Goal: Task Accomplishment & Management: Use online tool/utility

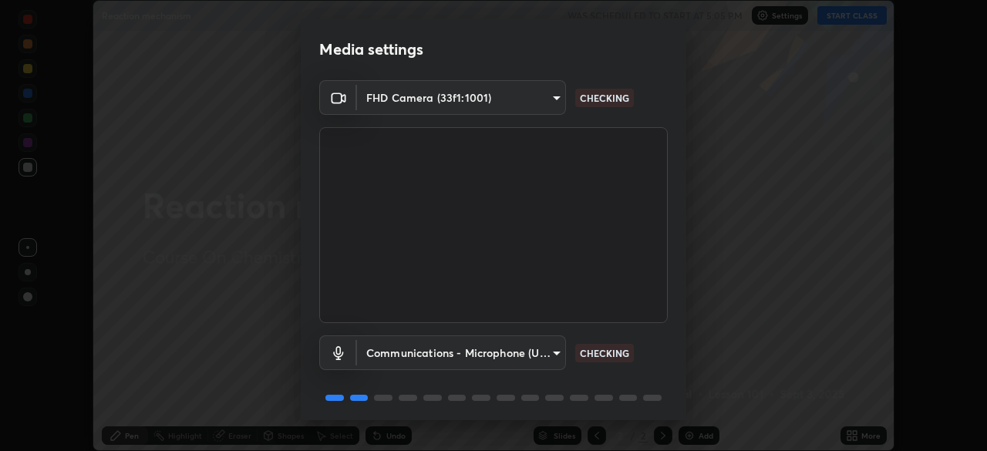
scroll to position [55, 0]
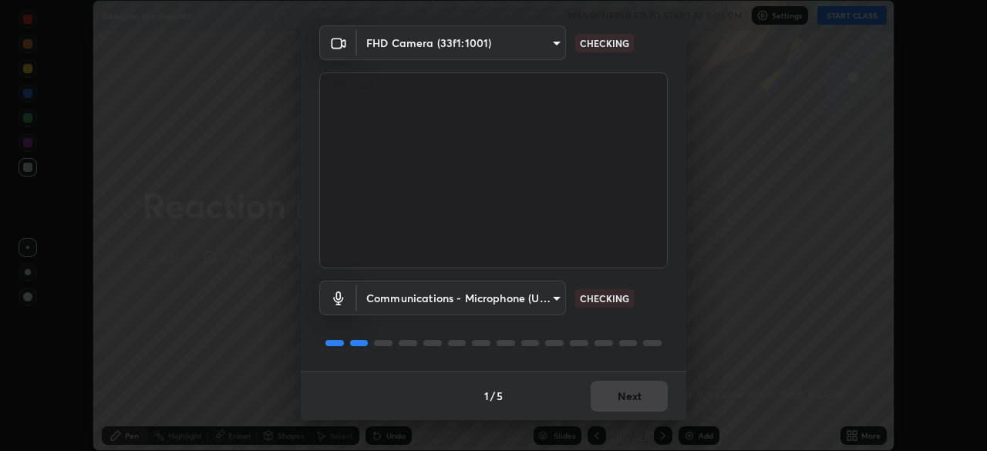
click at [657, 375] on div "1 / 5 Next" at bounding box center [493, 395] width 385 height 49
click at [663, 380] on div "1 / 5 Next" at bounding box center [493, 395] width 385 height 49
click at [661, 384] on div "1 / 5 Next" at bounding box center [493, 395] width 385 height 49
click at [651, 396] on div "1 / 5 Next" at bounding box center [493, 395] width 385 height 49
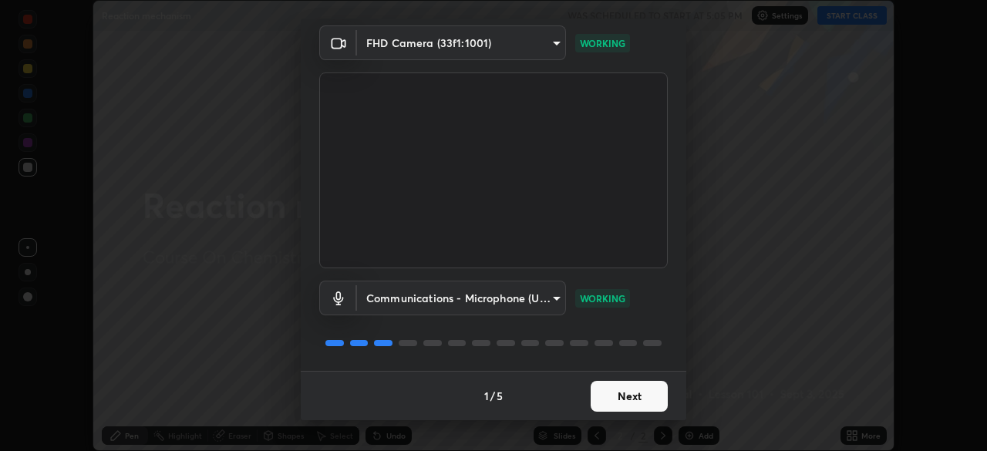
click at [618, 404] on button "Next" at bounding box center [628, 396] width 77 height 31
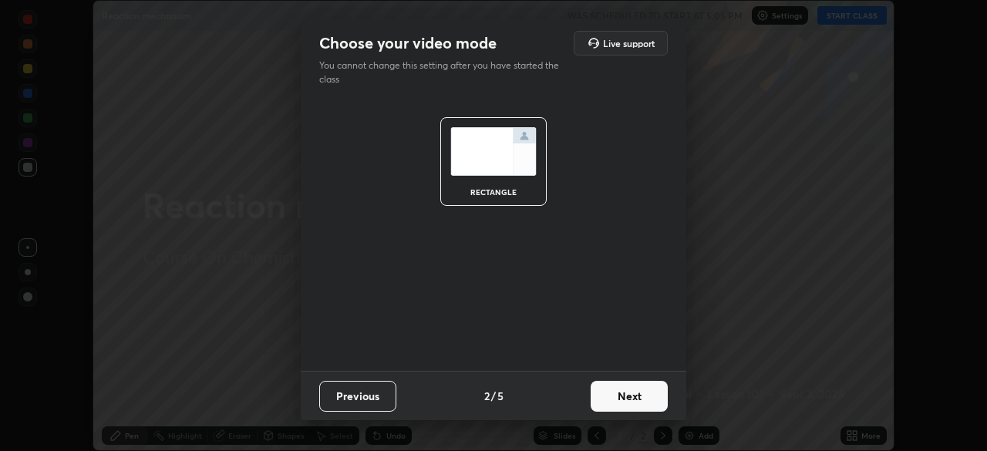
click at [618, 407] on button "Next" at bounding box center [628, 396] width 77 height 31
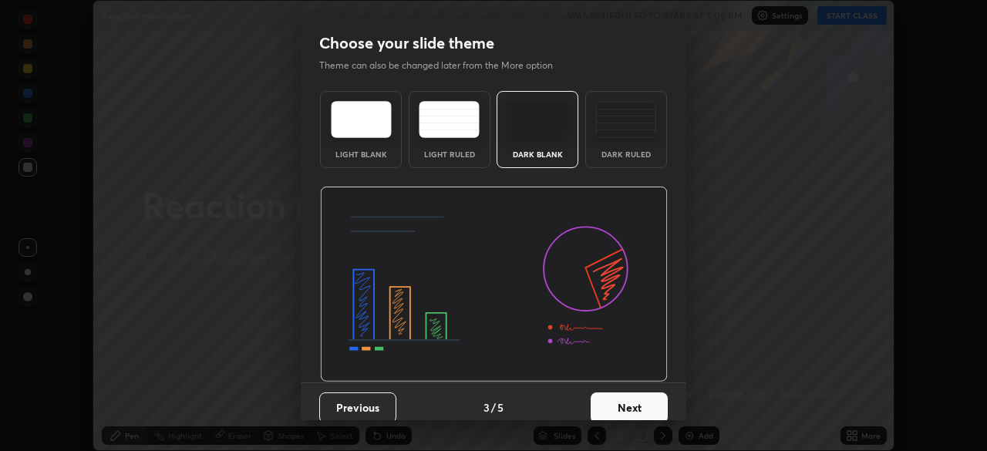
click at [627, 404] on button "Next" at bounding box center [628, 407] width 77 height 31
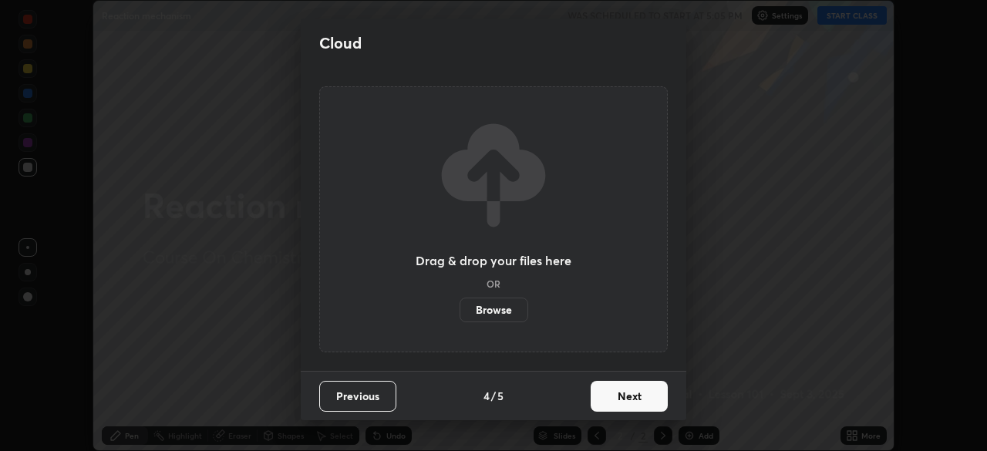
click at [634, 402] on button "Next" at bounding box center [628, 396] width 77 height 31
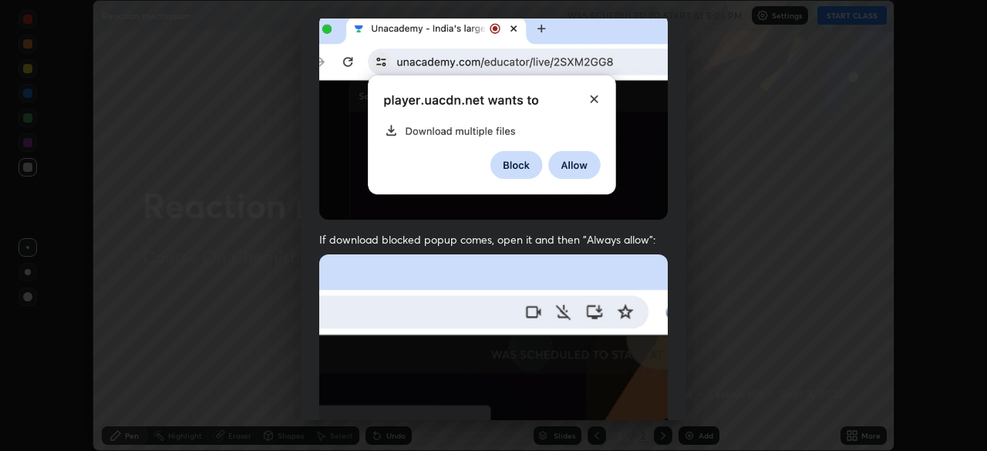
scroll to position [369, 0]
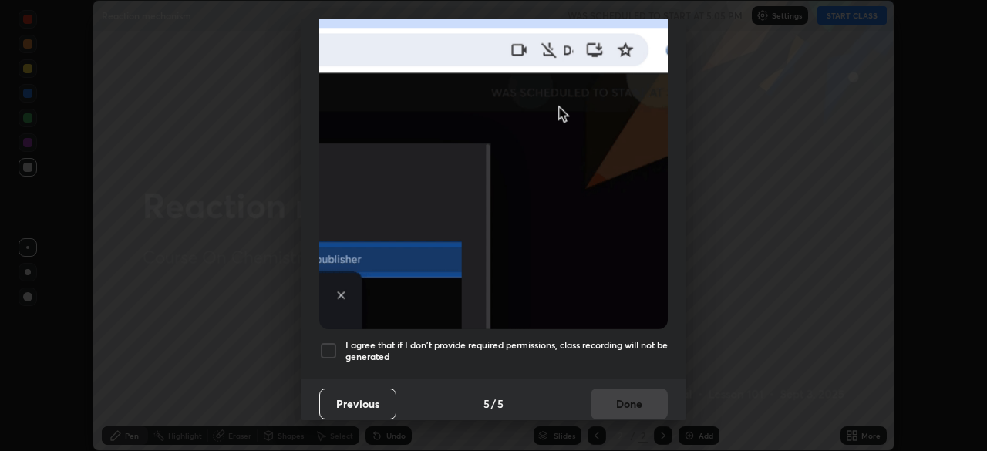
click at [359, 395] on button "Previous" at bounding box center [357, 403] width 77 height 31
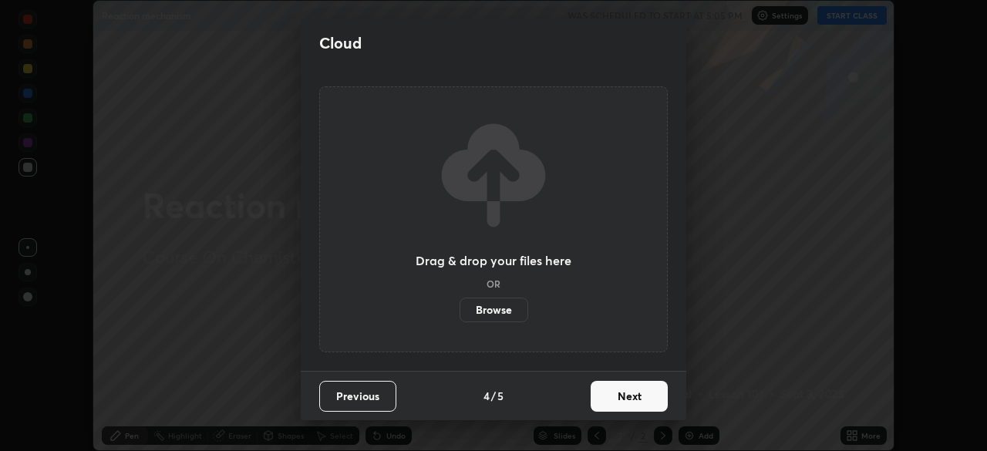
scroll to position [0, 0]
click at [486, 314] on label "Browse" at bounding box center [493, 310] width 69 height 25
click at [459, 314] on input "Browse" at bounding box center [459, 310] width 0 height 25
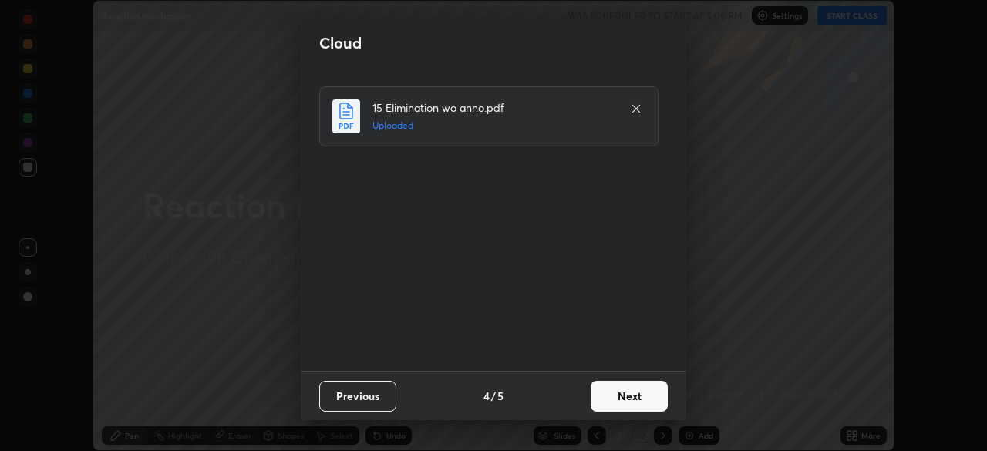
click at [644, 402] on button "Next" at bounding box center [628, 396] width 77 height 31
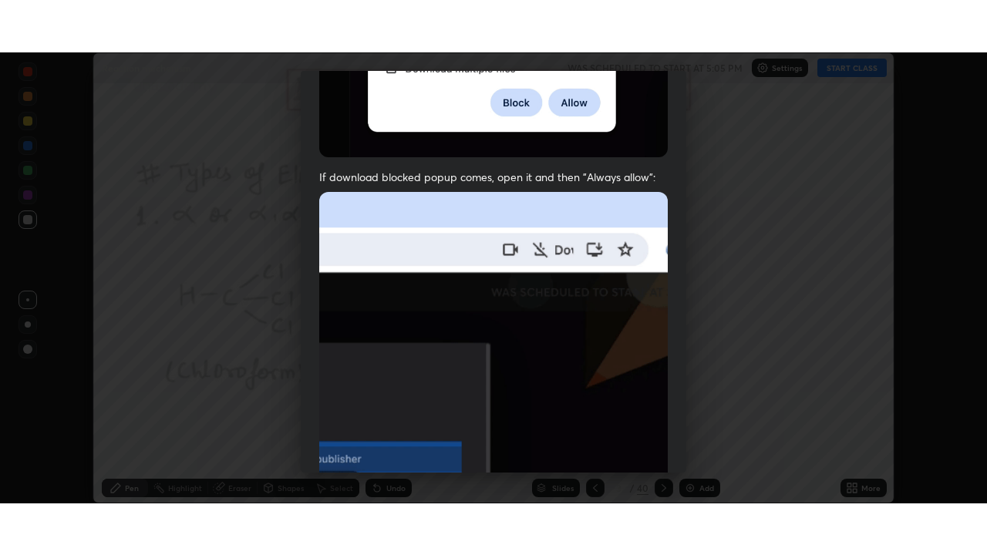
scroll to position [369, 0]
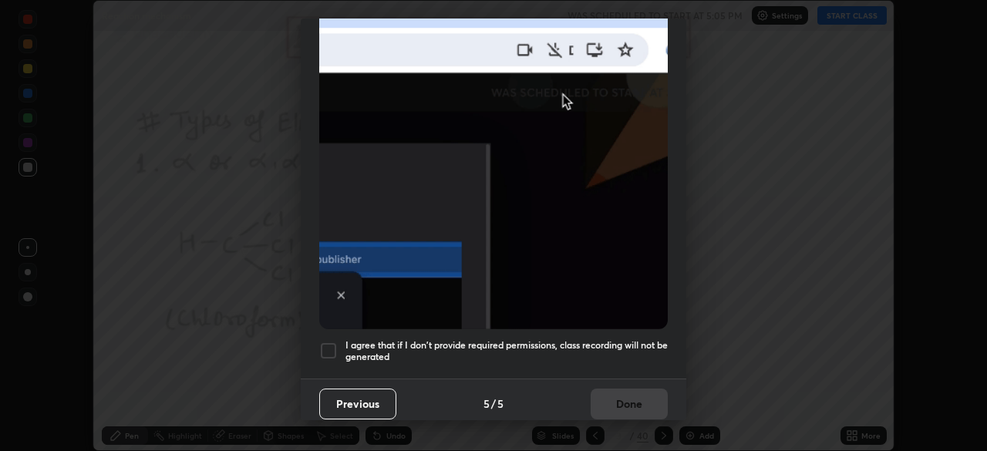
click at [630, 339] on h5 "I agree that if I don't provide required permissions, class recording will not …" at bounding box center [506, 351] width 322 height 24
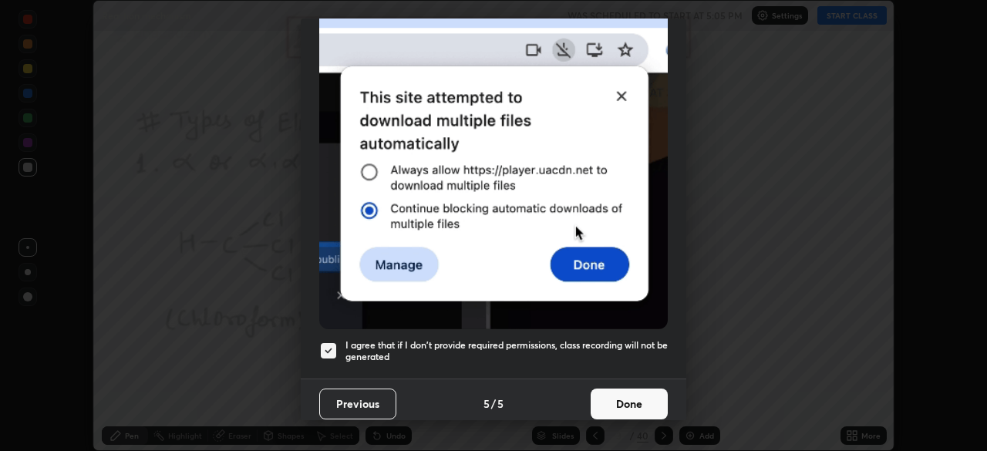
click at [614, 391] on button "Done" at bounding box center [628, 403] width 77 height 31
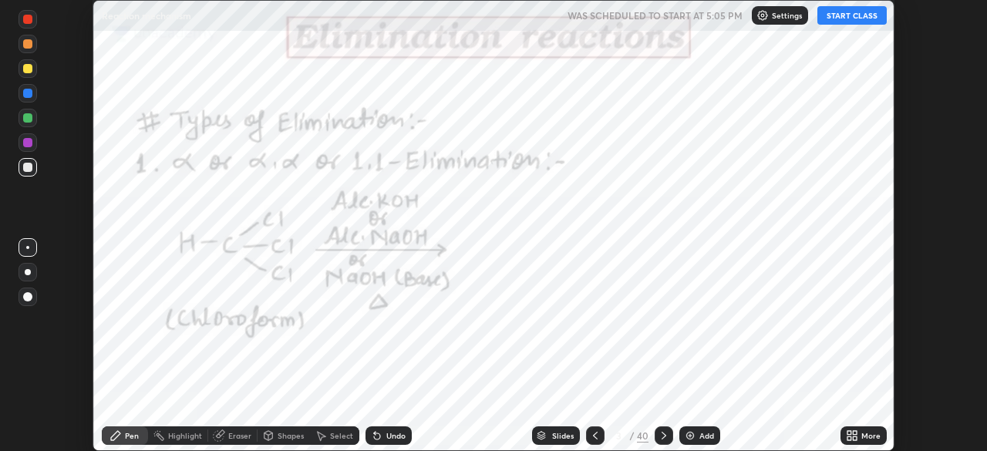
click at [852, 17] on button "START CLASS" at bounding box center [851, 15] width 69 height 18
click at [863, 432] on div "More" at bounding box center [870, 436] width 19 height 8
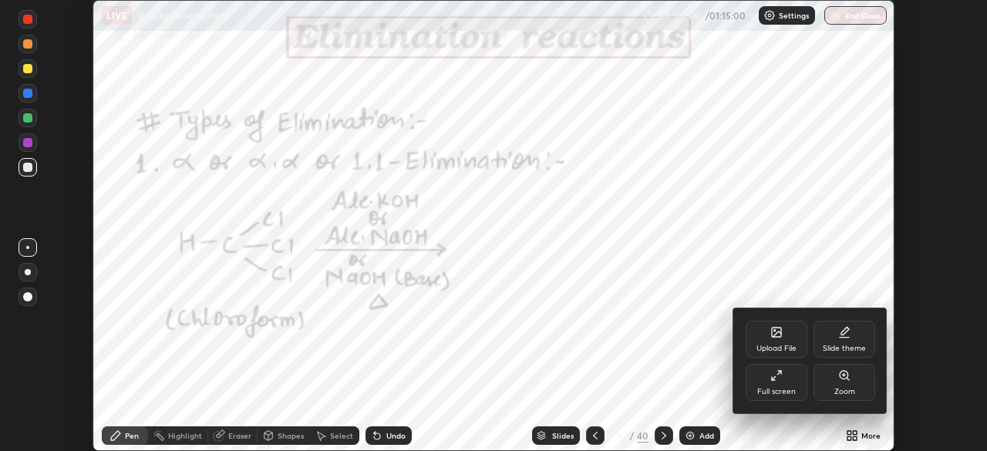
click at [786, 388] on div "Full screen" at bounding box center [776, 392] width 39 height 8
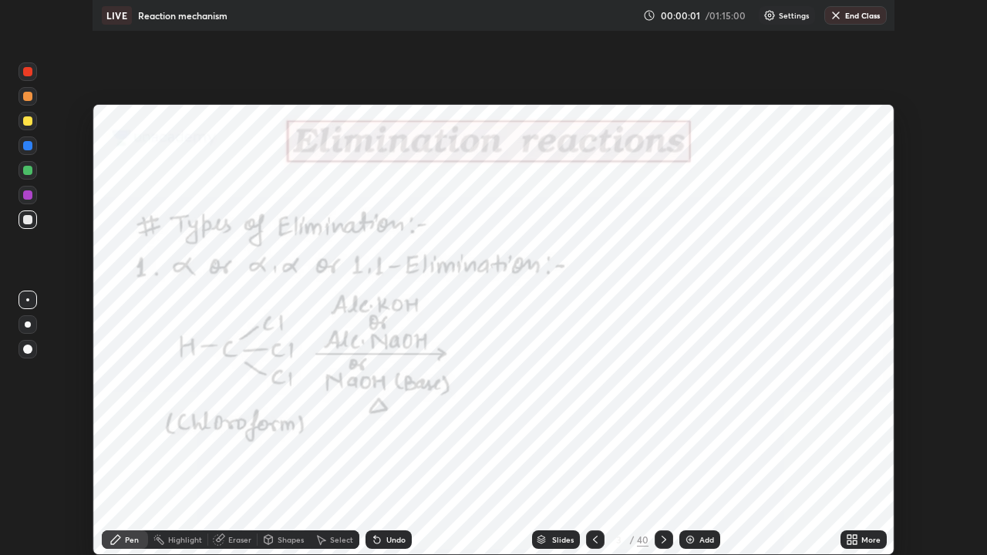
scroll to position [555, 987]
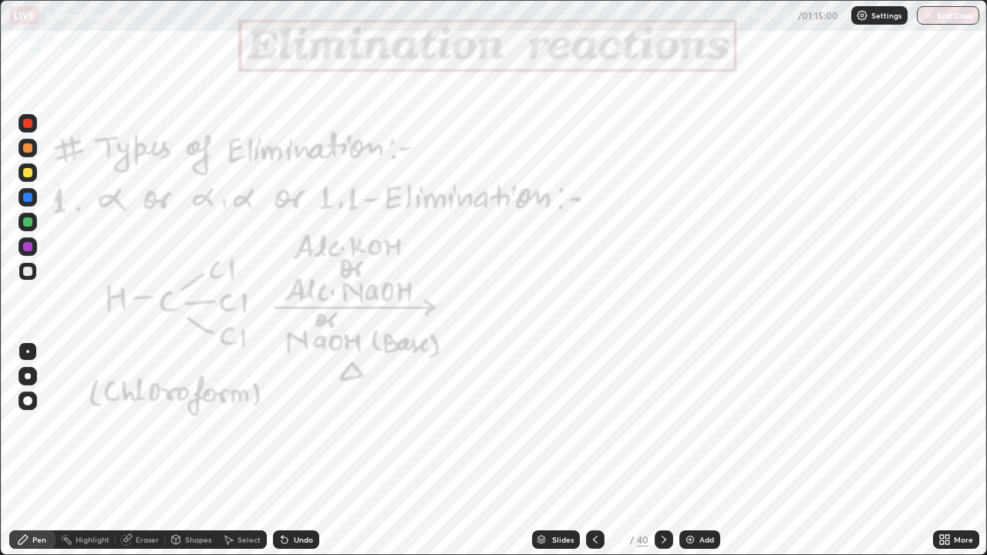
click at [562, 450] on div "Slides" at bounding box center [563, 540] width 22 height 8
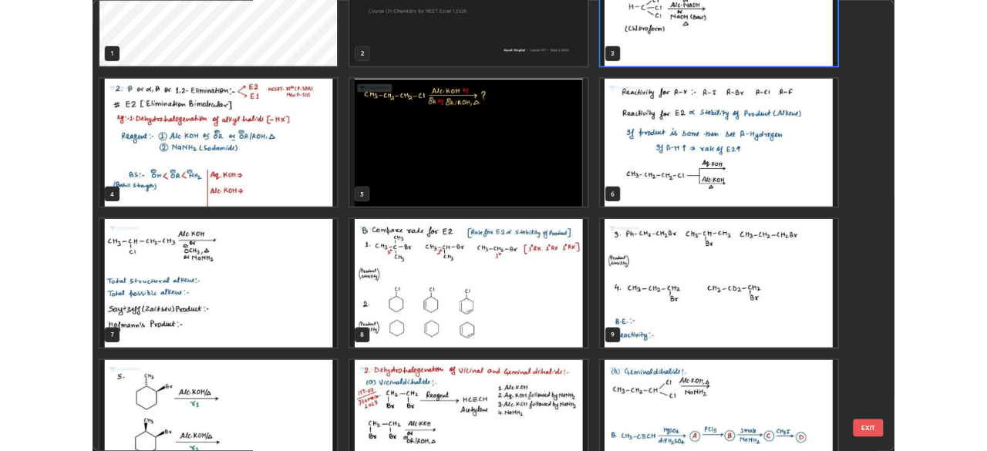
scroll to position [97, 0]
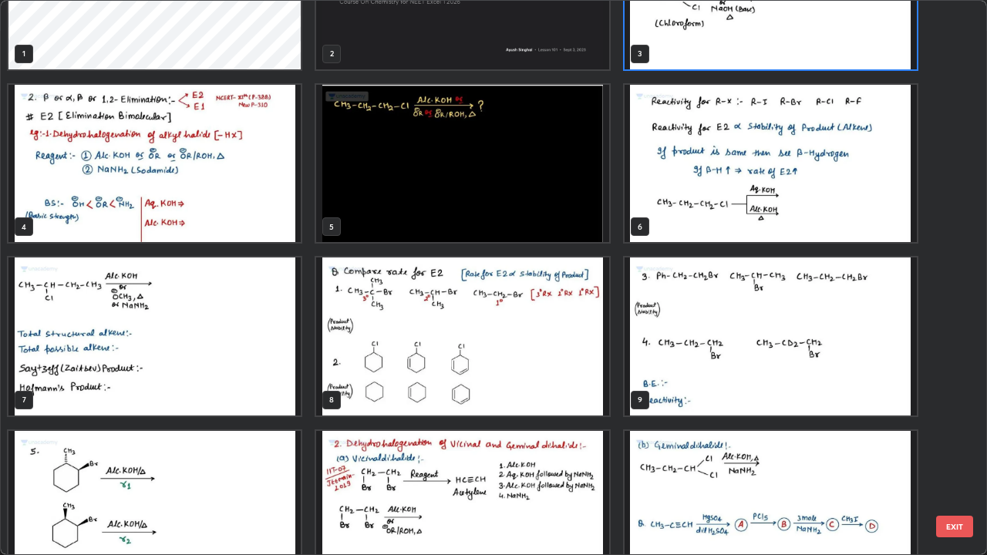
click at [767, 365] on img "grid" at bounding box center [770, 336] width 292 height 158
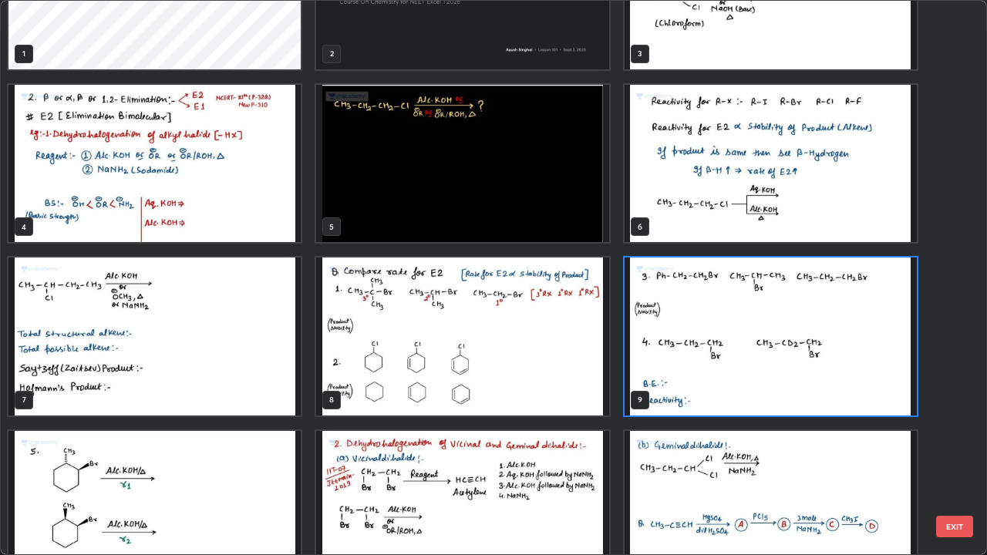
click at [784, 371] on img "grid" at bounding box center [770, 336] width 292 height 158
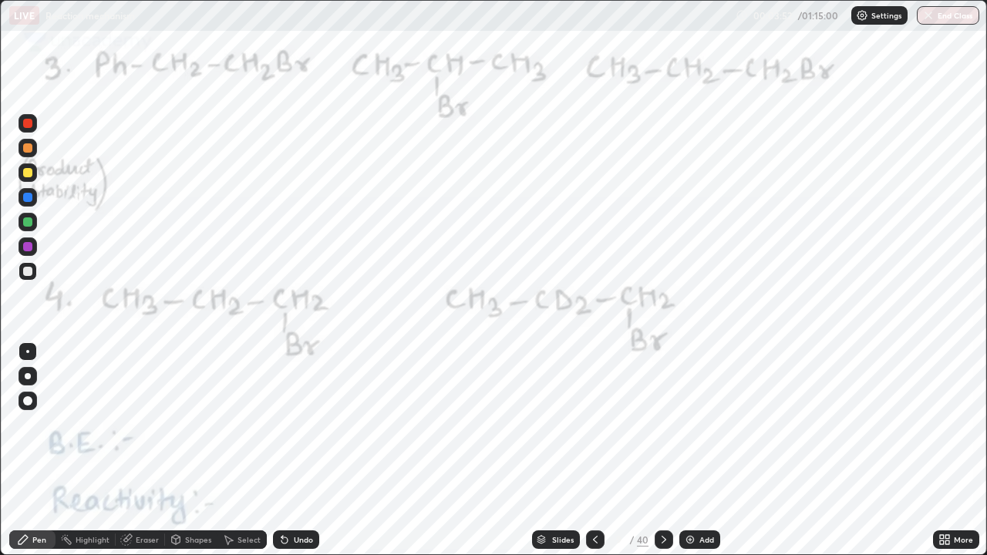
click at [785, 372] on img "grid" at bounding box center [770, 336] width 292 height 158
click at [29, 199] on div at bounding box center [27, 197] width 9 height 9
click at [28, 376] on div at bounding box center [28, 376] width 6 height 6
click at [35, 276] on div at bounding box center [27, 271] width 18 height 18
click at [33, 248] on div at bounding box center [27, 246] width 18 height 18
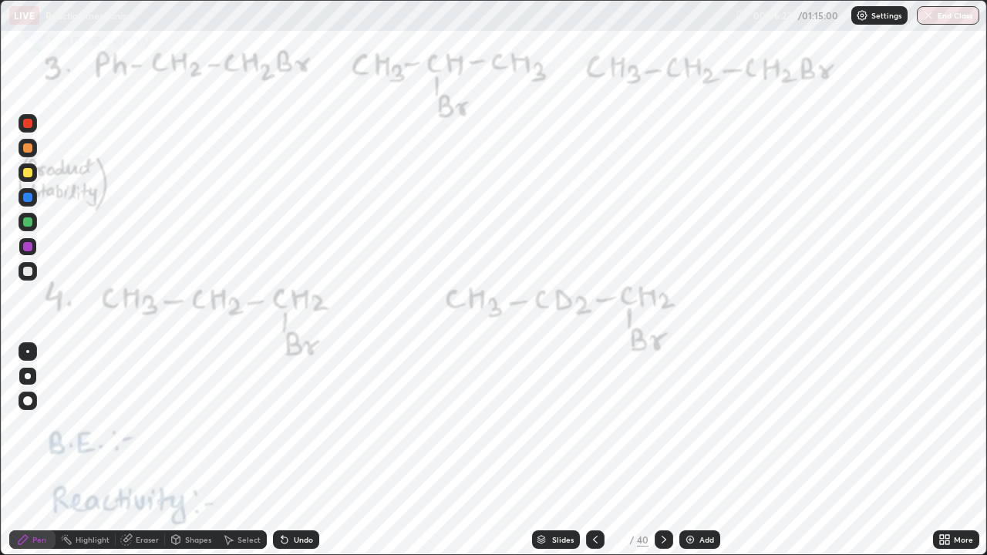
click at [30, 378] on div at bounding box center [27, 376] width 18 height 18
click at [36, 373] on div at bounding box center [27, 376] width 18 height 18
click at [28, 376] on div at bounding box center [28, 376] width 6 height 6
click at [662, 450] on icon at bounding box center [663, 539] width 12 height 12
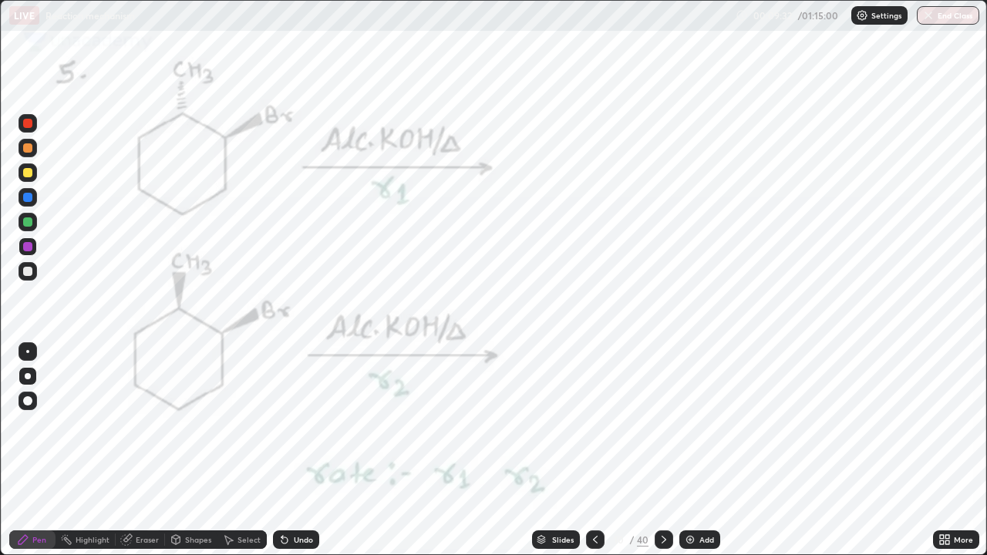
click at [31, 224] on div at bounding box center [27, 221] width 9 height 9
click at [24, 383] on div at bounding box center [27, 376] width 18 height 18
click at [29, 405] on div at bounding box center [27, 401] width 18 height 18
click at [143, 450] on div "Eraser" at bounding box center [147, 540] width 23 height 8
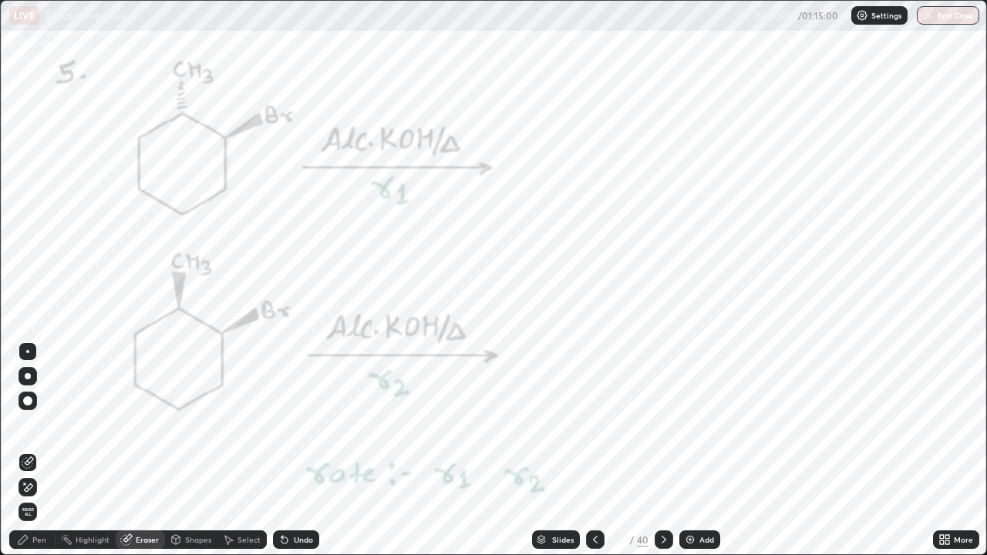
click at [29, 450] on icon at bounding box center [23, 539] width 12 height 12
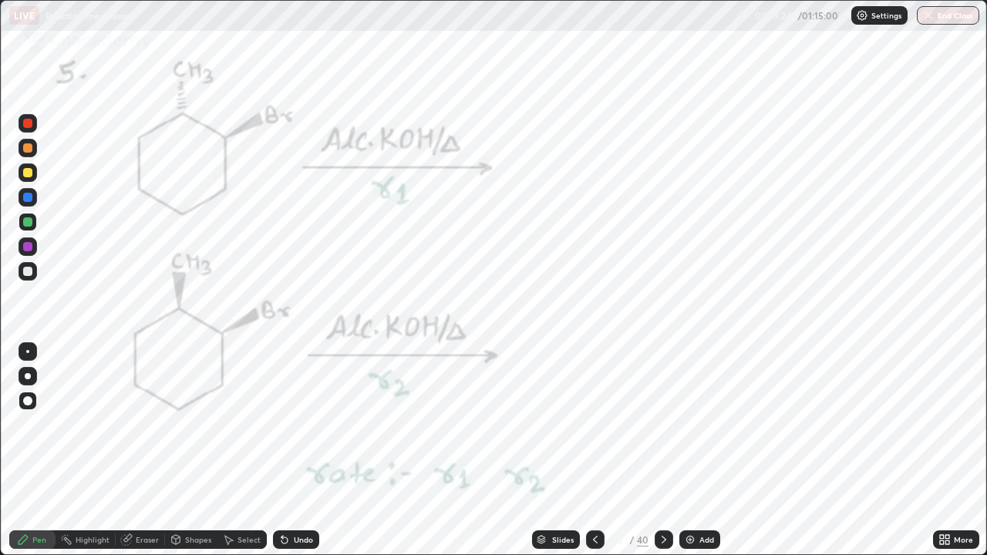
click at [669, 450] on div at bounding box center [663, 539] width 18 height 18
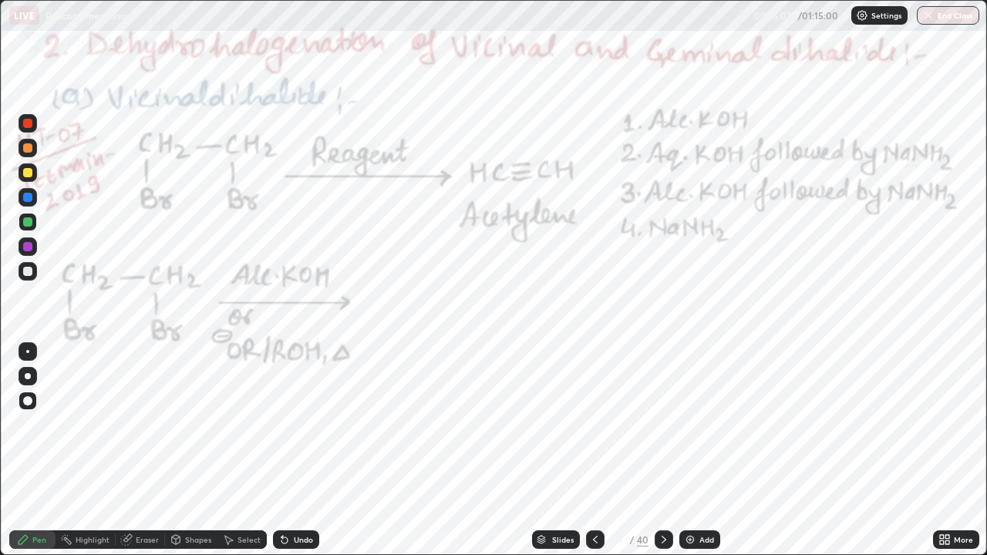
click at [29, 272] on div at bounding box center [27, 271] width 9 height 9
click at [30, 272] on div at bounding box center [27, 271] width 9 height 9
click at [29, 250] on div at bounding box center [27, 246] width 9 height 9
click at [289, 450] on div "Undo" at bounding box center [296, 539] width 46 height 18
click at [290, 450] on div "Undo" at bounding box center [296, 539] width 46 height 18
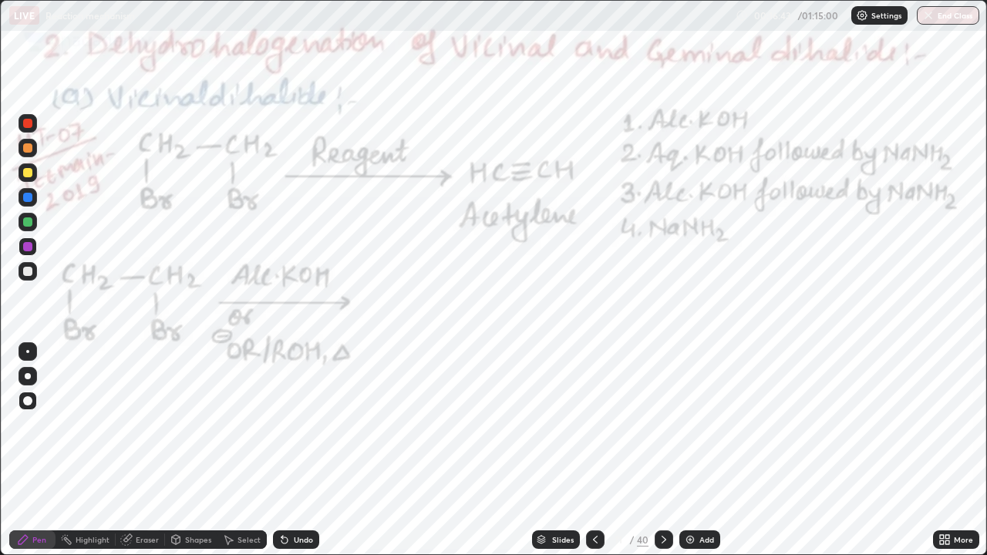
click at [291, 450] on div "Undo" at bounding box center [296, 539] width 46 height 18
click at [294, 450] on div "Undo" at bounding box center [303, 540] width 19 height 8
click at [145, 450] on div "Eraser" at bounding box center [147, 540] width 23 height 8
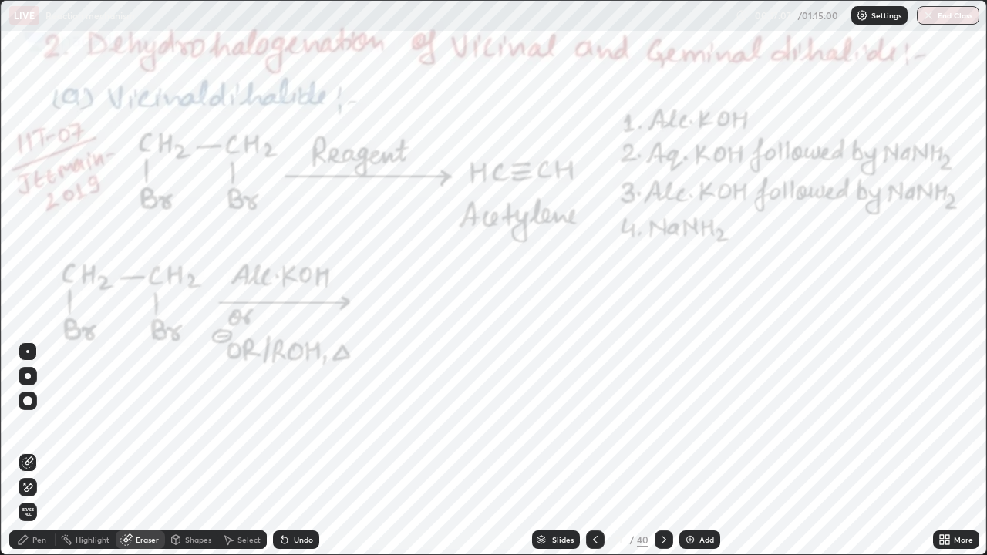
click at [45, 450] on div "Pen" at bounding box center [39, 540] width 14 height 8
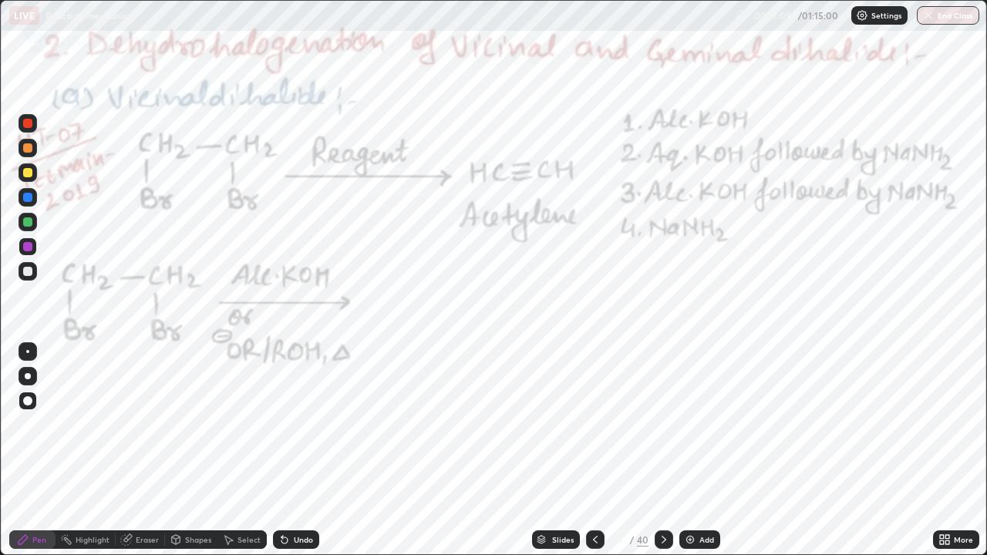
click at [33, 354] on div at bounding box center [27, 351] width 18 height 18
click at [662, 450] on icon at bounding box center [663, 539] width 12 height 12
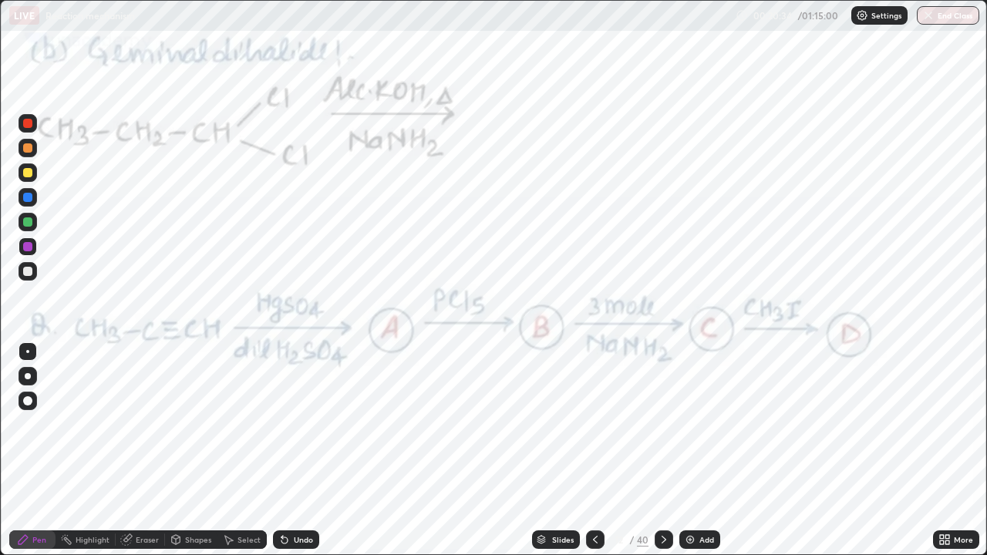
click at [29, 173] on div at bounding box center [27, 172] width 9 height 9
click at [35, 249] on div at bounding box center [27, 246] width 18 height 18
click at [28, 376] on div at bounding box center [28, 376] width 6 height 6
click at [35, 204] on div at bounding box center [27, 197] width 18 height 18
click at [303, 450] on div "Undo" at bounding box center [303, 540] width 19 height 8
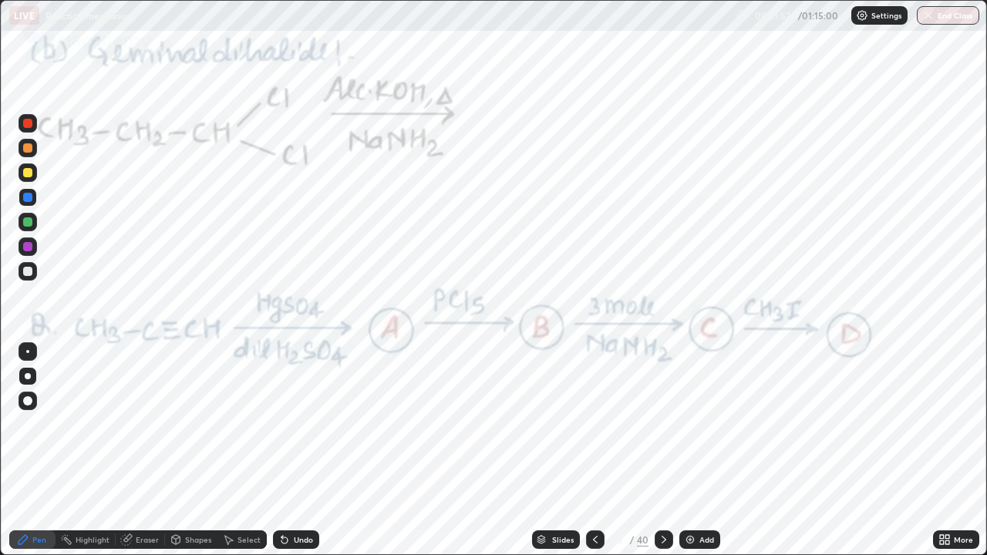
click at [292, 450] on div "Undo" at bounding box center [296, 539] width 46 height 18
click at [31, 251] on div at bounding box center [27, 246] width 9 height 9
click at [30, 247] on div at bounding box center [27, 246] width 9 height 9
click at [28, 247] on div at bounding box center [27, 246] width 9 height 9
click at [662, 450] on icon at bounding box center [663, 539] width 12 height 12
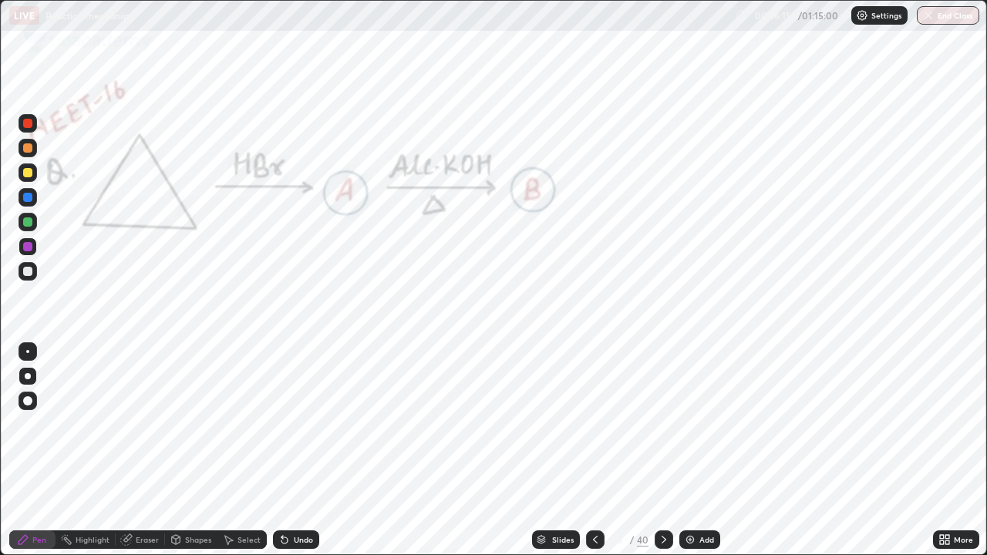
click at [31, 273] on div at bounding box center [27, 271] width 9 height 9
click at [21, 247] on div at bounding box center [27, 246] width 18 height 18
click at [29, 197] on div at bounding box center [27, 197] width 9 height 9
click at [294, 450] on div "Undo" at bounding box center [296, 539] width 46 height 18
click at [299, 450] on div "Undo" at bounding box center [303, 540] width 19 height 8
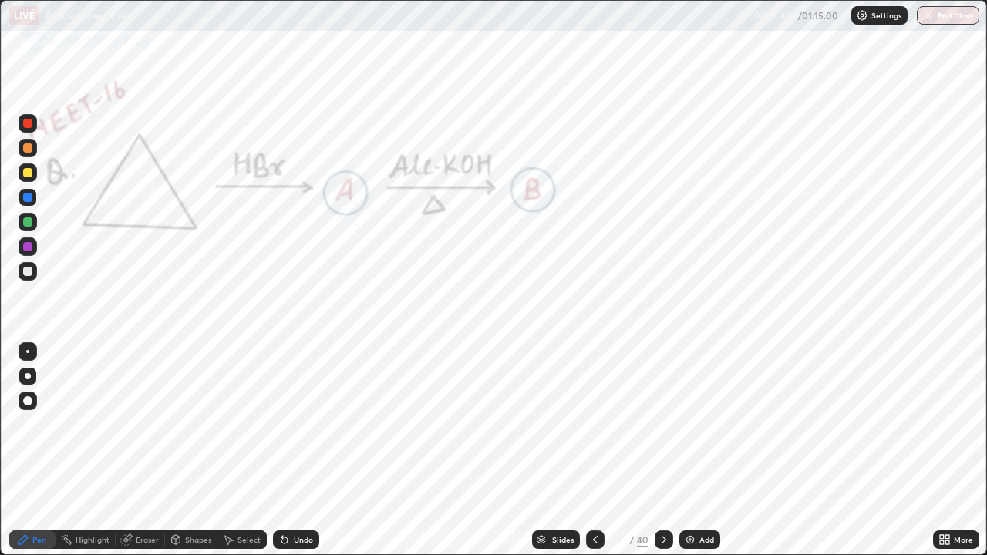
click at [301, 450] on div "Undo" at bounding box center [303, 540] width 19 height 8
click at [303, 450] on div "Undo" at bounding box center [303, 540] width 19 height 8
click at [304, 450] on div "Undo" at bounding box center [296, 539] width 46 height 18
click at [305, 450] on div "Undo" at bounding box center [296, 539] width 46 height 18
click at [36, 271] on div at bounding box center [27, 271] width 18 height 18
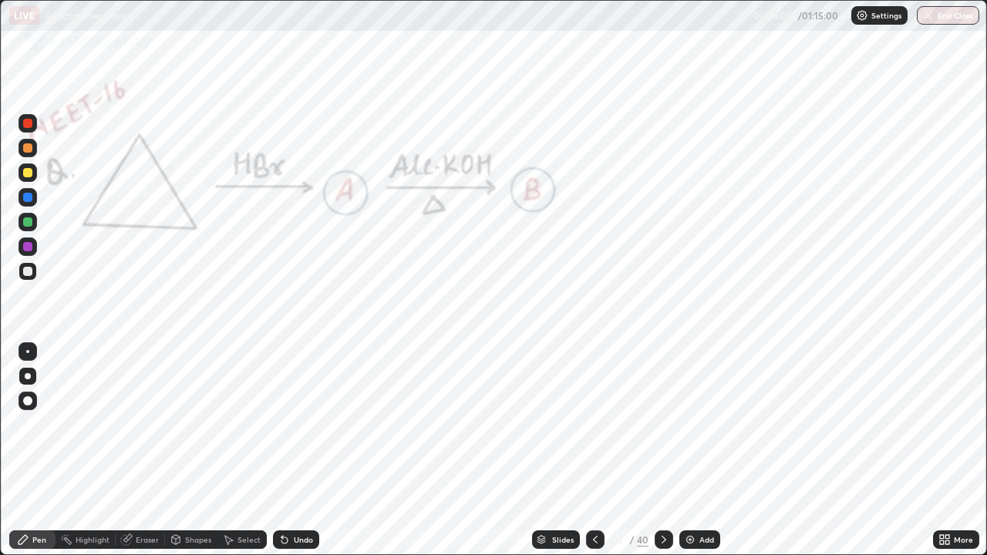
click at [28, 243] on div at bounding box center [27, 246] width 9 height 9
click at [660, 450] on icon at bounding box center [663, 539] width 12 height 12
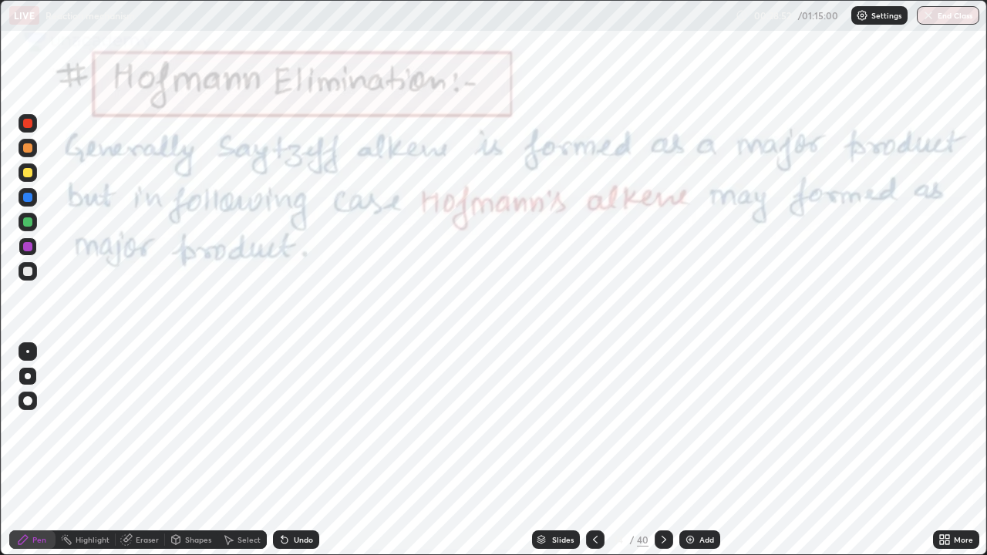
click at [31, 205] on div at bounding box center [27, 197] width 18 height 18
click at [669, 450] on div at bounding box center [663, 539] width 18 height 18
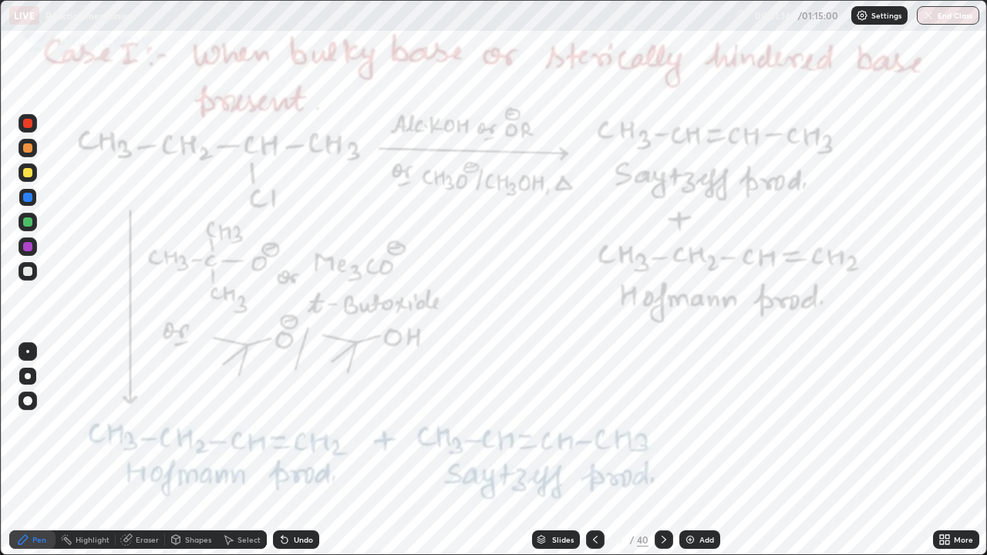
click at [31, 151] on div at bounding box center [27, 147] width 9 height 9
click at [655, 450] on div at bounding box center [663, 539] width 18 height 18
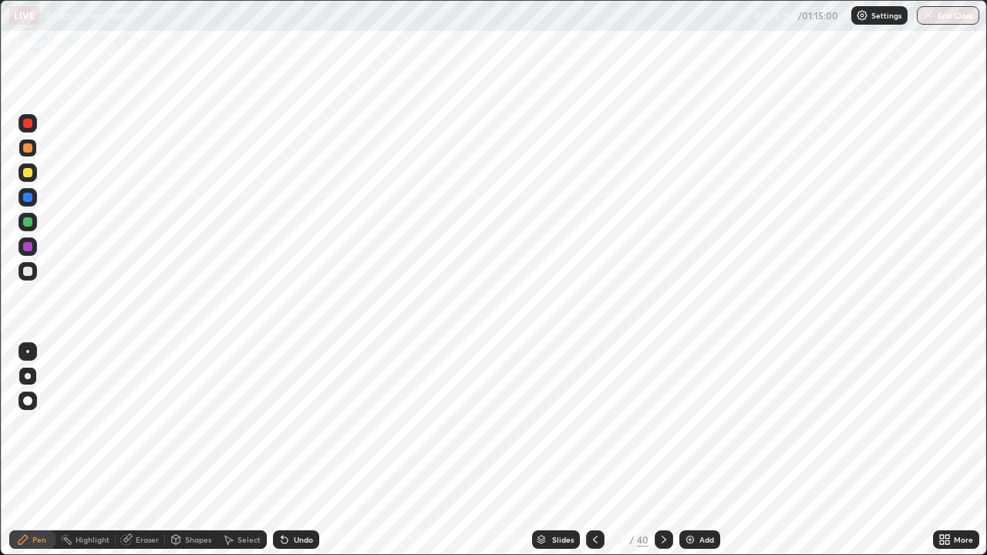
click at [663, 450] on icon at bounding box center [663, 539] width 12 height 12
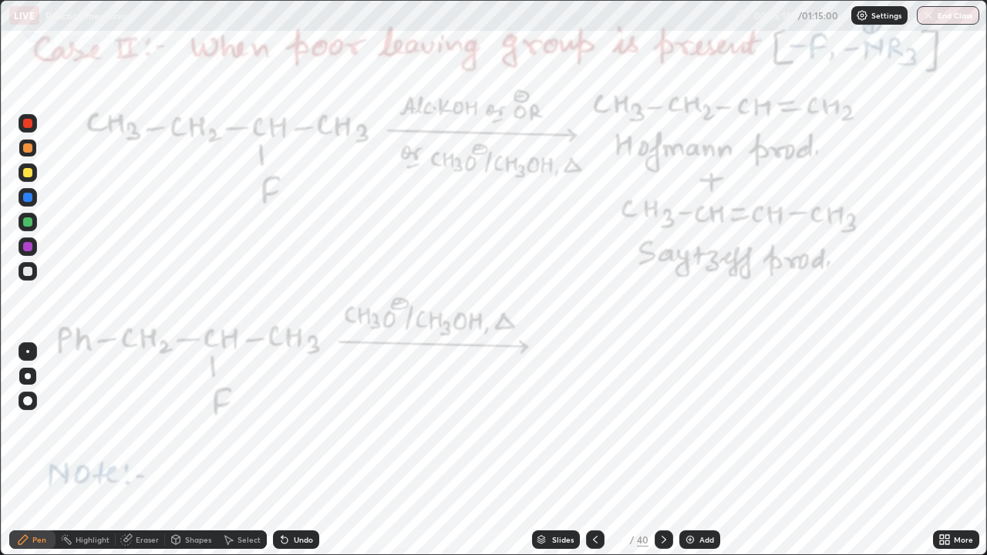
click at [594, 450] on icon at bounding box center [595, 539] width 12 height 12
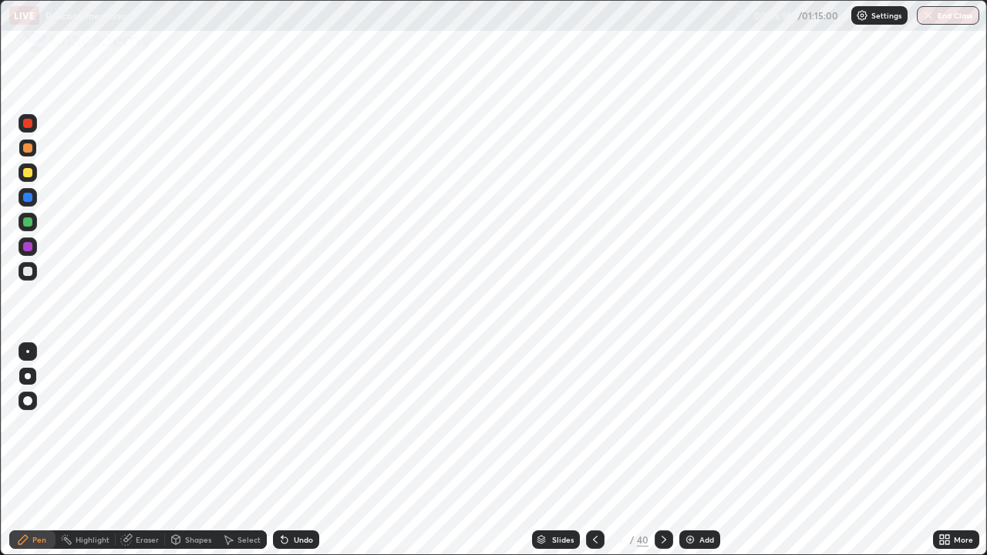
click at [594, 450] on icon at bounding box center [595, 539] width 12 height 12
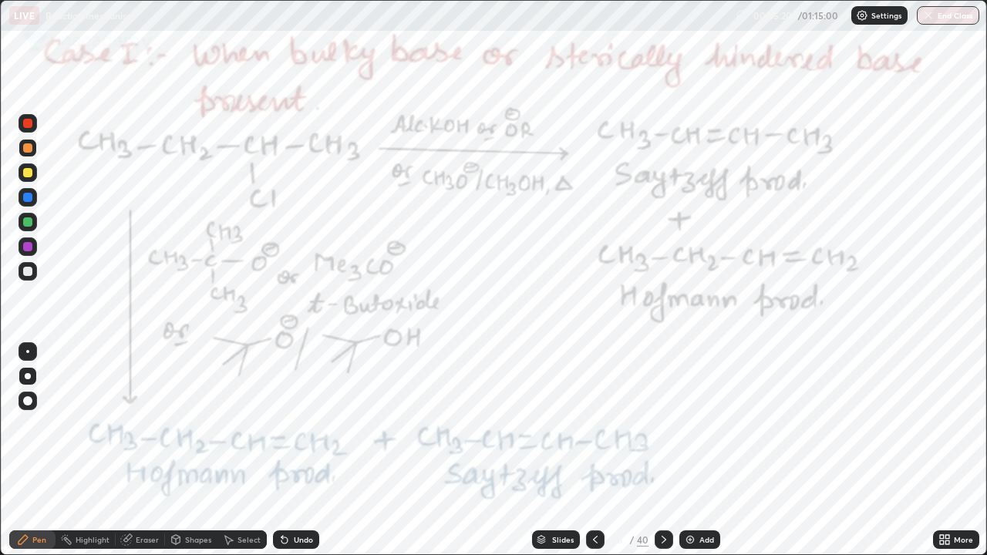
click at [662, 450] on icon at bounding box center [663, 539] width 12 height 12
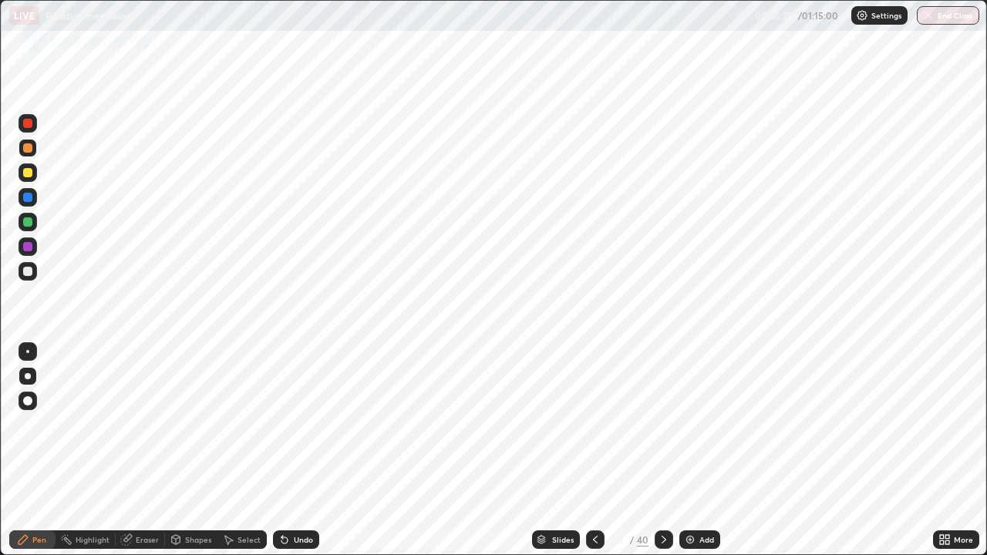
click at [661, 450] on icon at bounding box center [663, 539] width 12 height 12
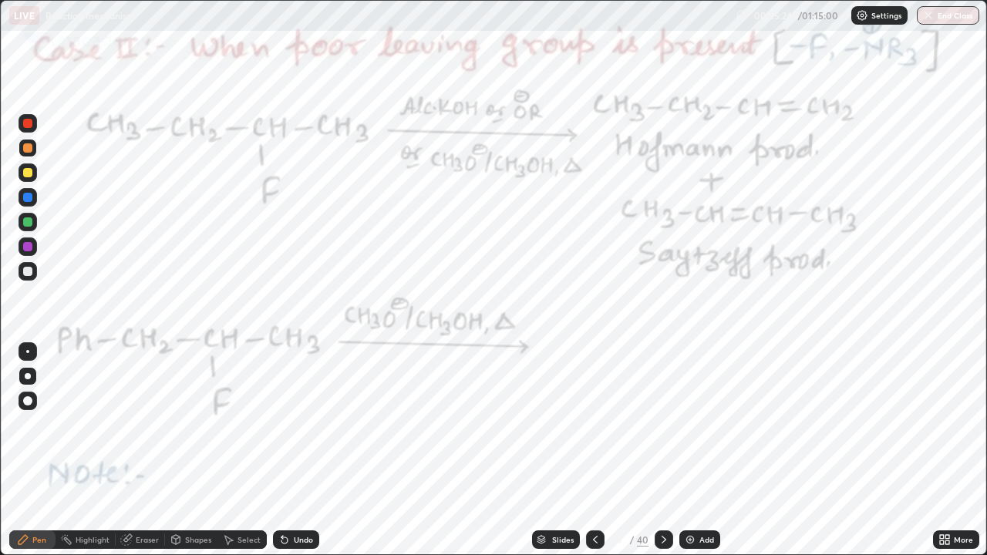
click at [593, 450] on icon at bounding box center [595, 540] width 5 height 8
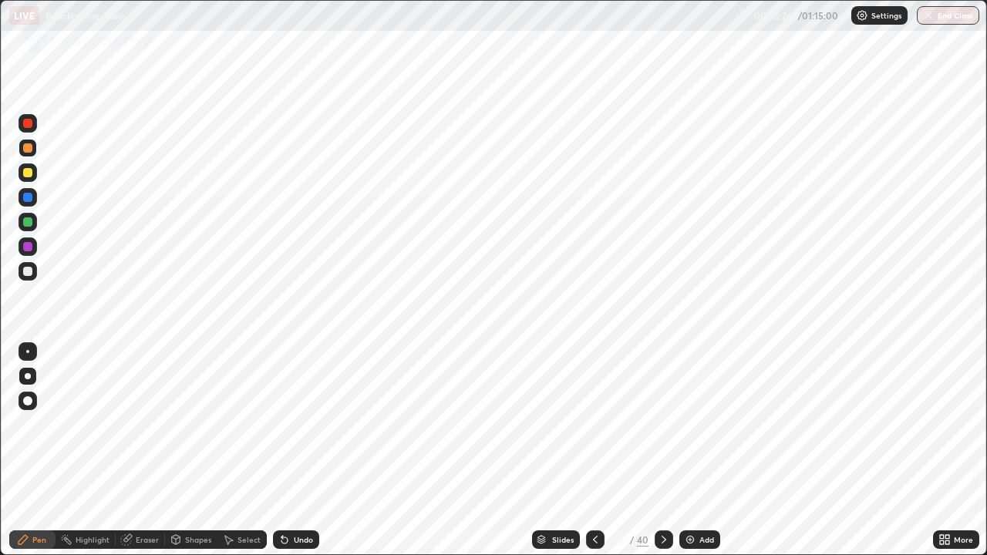
click at [27, 267] on div at bounding box center [27, 271] width 9 height 9
click at [309, 450] on div "Undo" at bounding box center [296, 539] width 46 height 18
click at [32, 244] on div at bounding box center [27, 246] width 9 height 9
click at [294, 450] on div "Undo" at bounding box center [303, 540] width 19 height 8
click at [296, 450] on div "Undo" at bounding box center [303, 540] width 19 height 8
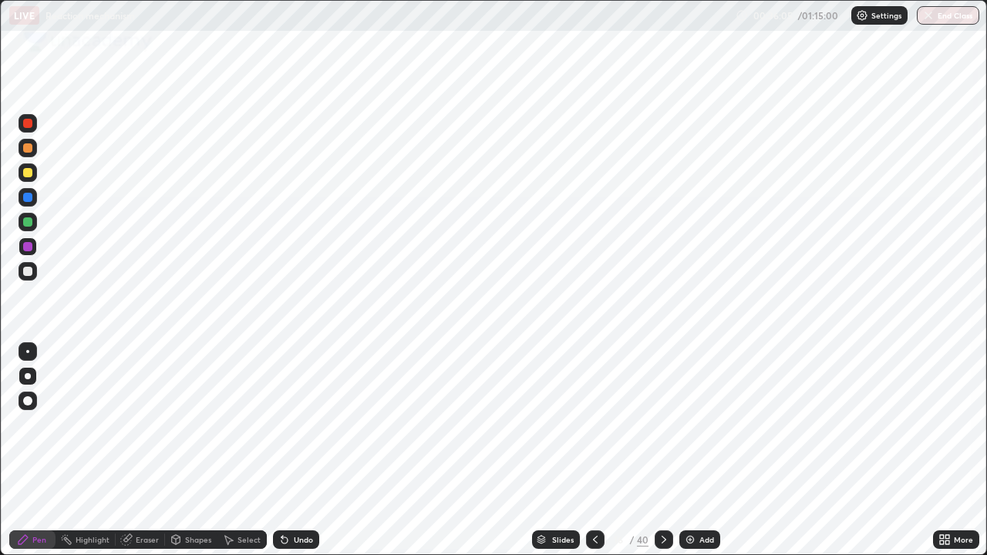
click at [295, 450] on div "Undo" at bounding box center [303, 540] width 19 height 8
click at [296, 450] on div "Undo" at bounding box center [303, 540] width 19 height 8
click at [297, 450] on div "Undo" at bounding box center [303, 540] width 19 height 8
click at [298, 450] on div "Undo" at bounding box center [303, 540] width 19 height 8
click at [299, 450] on div "Undo" at bounding box center [303, 540] width 19 height 8
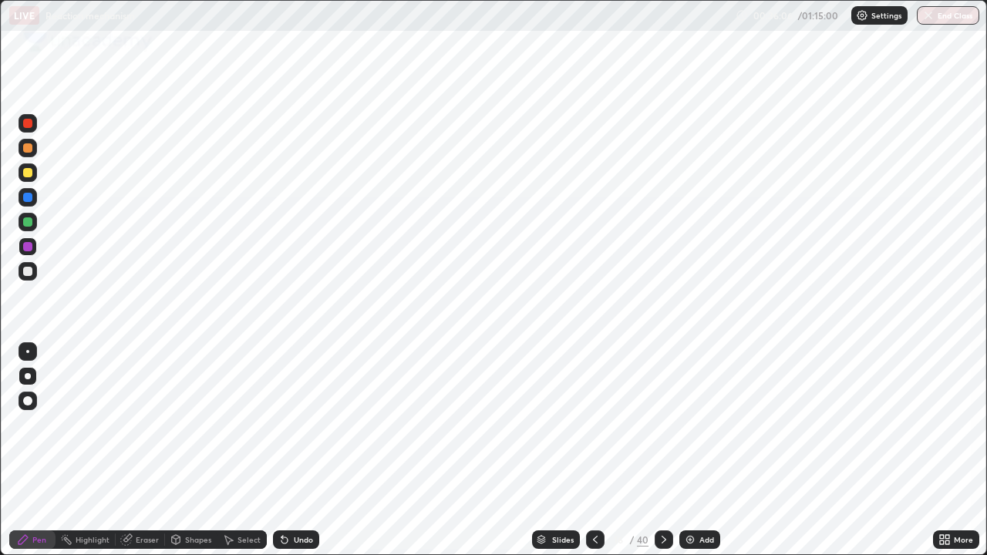
click at [299, 450] on div "Undo" at bounding box center [303, 540] width 19 height 8
click at [296, 450] on div "Undo" at bounding box center [303, 540] width 19 height 8
click at [294, 450] on div "Undo" at bounding box center [303, 540] width 19 height 8
click at [137, 450] on div "Eraser" at bounding box center [147, 540] width 23 height 8
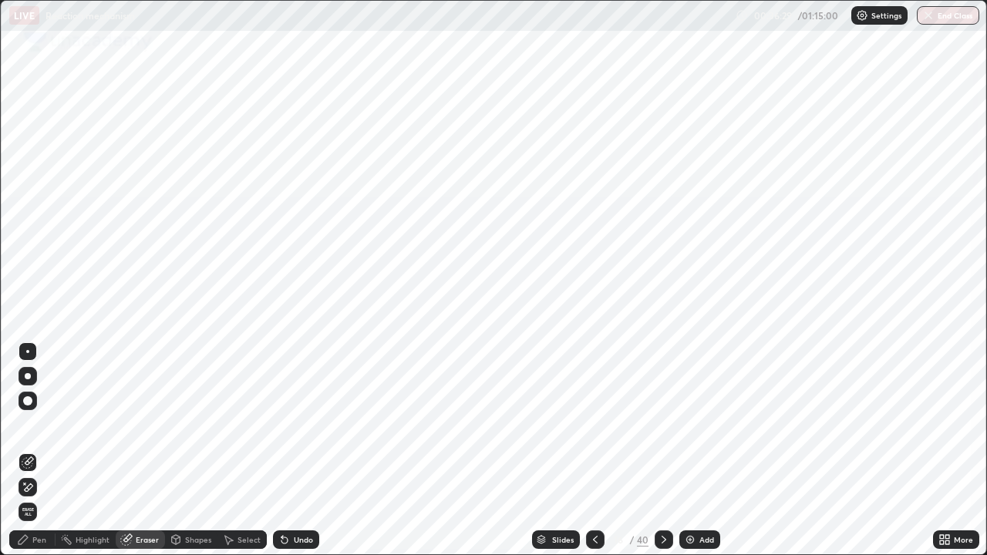
click at [42, 450] on div "Pen" at bounding box center [39, 540] width 14 height 8
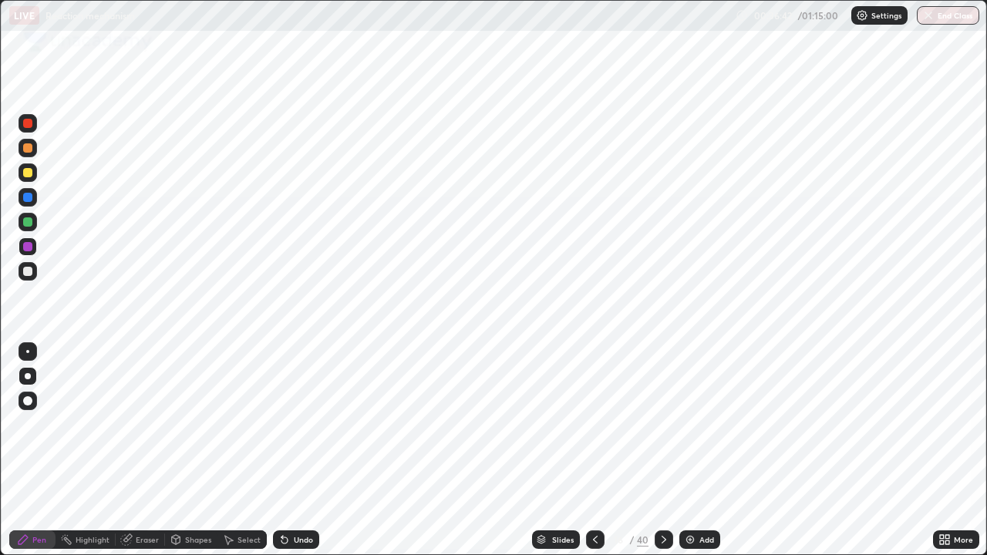
click at [150, 450] on div "Eraser" at bounding box center [147, 540] width 23 height 8
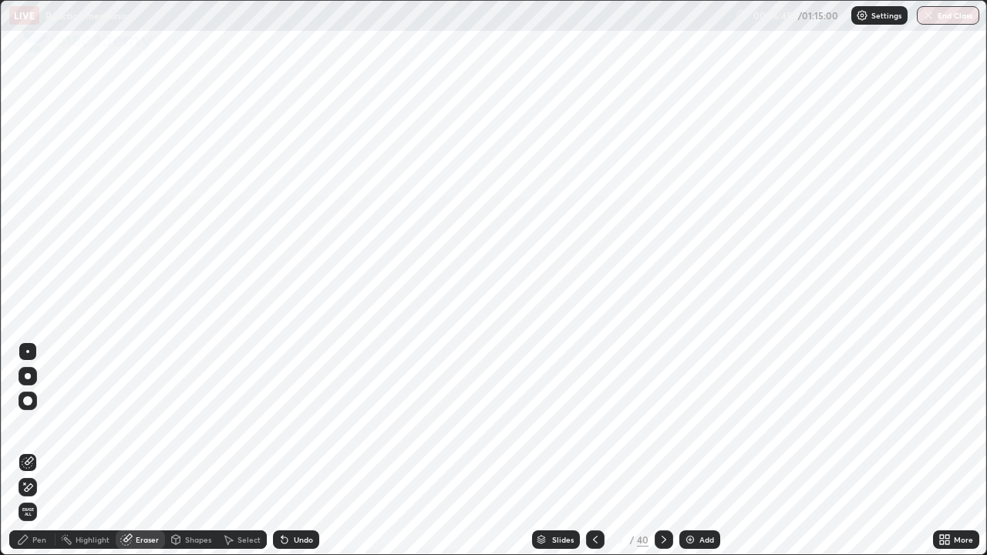
click at [38, 450] on div "Pen" at bounding box center [39, 540] width 14 height 8
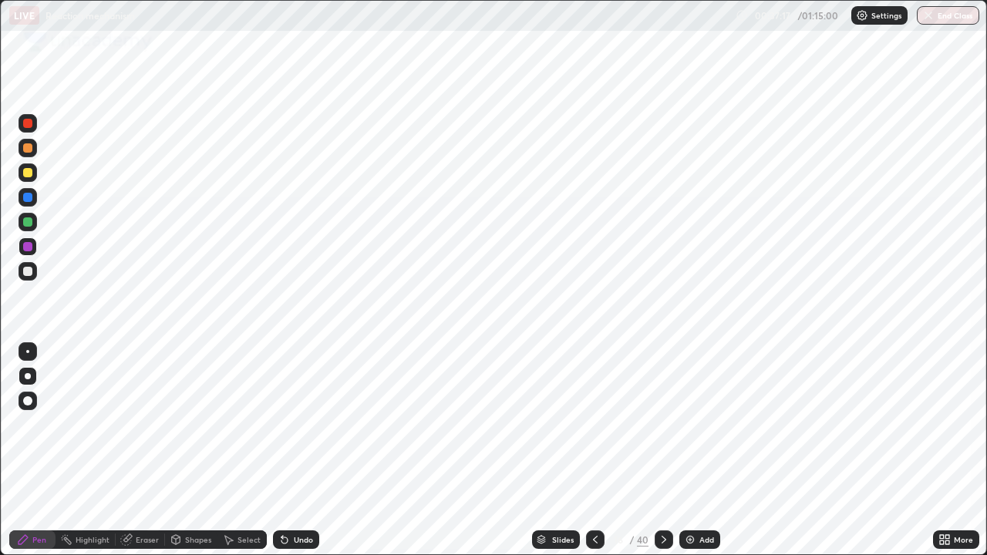
click at [34, 249] on div at bounding box center [27, 246] width 18 height 18
click at [34, 196] on div at bounding box center [27, 197] width 18 height 18
click at [29, 193] on div at bounding box center [27, 197] width 9 height 9
click at [664, 450] on div at bounding box center [663, 539] width 18 height 31
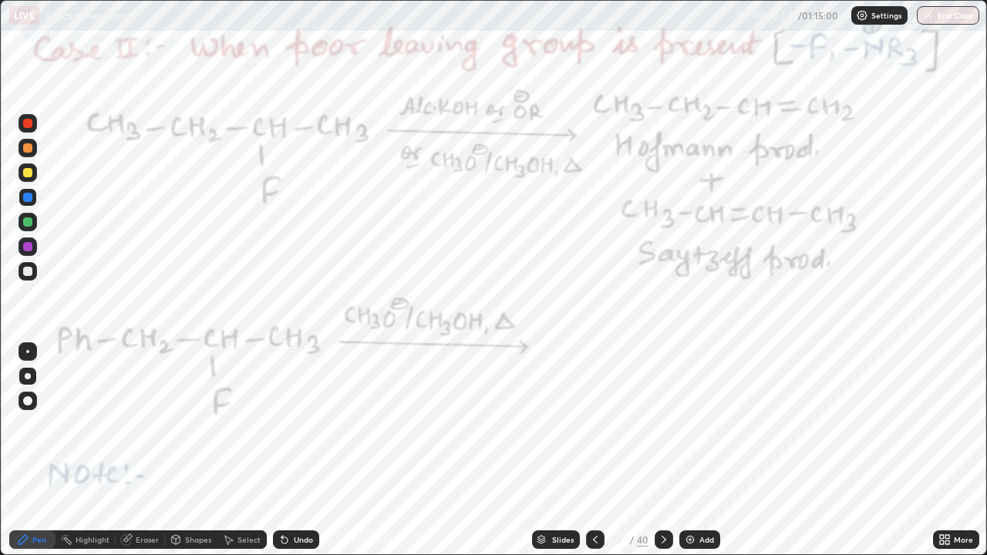
click at [29, 248] on div at bounding box center [27, 246] width 9 height 9
click at [28, 351] on div at bounding box center [27, 351] width 3 height 3
click at [27, 227] on div at bounding box center [27, 222] width 18 height 18
click at [35, 249] on div at bounding box center [27, 246] width 18 height 18
click at [24, 246] on div at bounding box center [27, 246] width 9 height 9
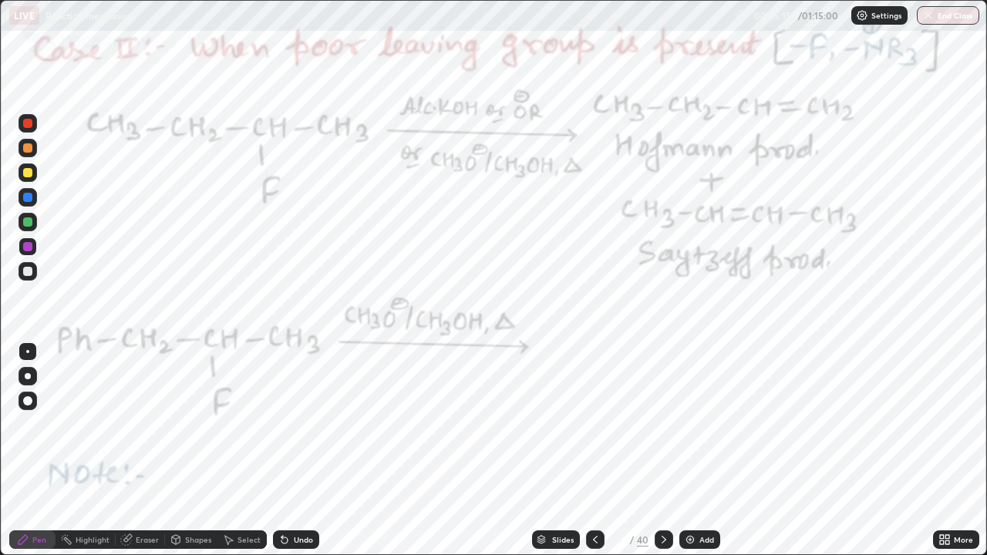
click at [27, 253] on div at bounding box center [27, 246] width 18 height 18
click at [25, 246] on div at bounding box center [27, 246] width 9 height 9
click at [26, 247] on div at bounding box center [27, 246] width 9 height 9
click at [27, 247] on div at bounding box center [27, 246] width 9 height 9
click at [29, 245] on div at bounding box center [27, 246] width 9 height 9
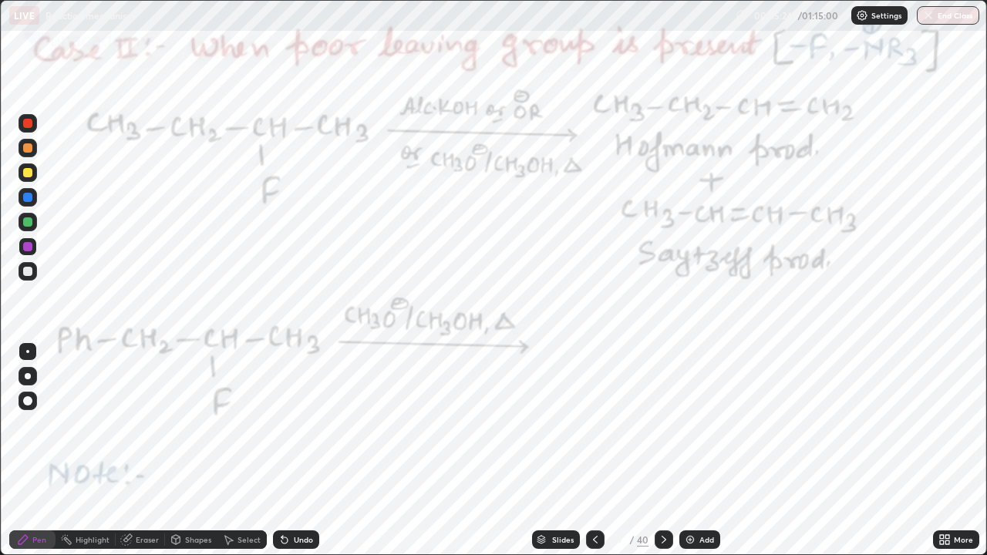
click at [30, 221] on div at bounding box center [27, 221] width 9 height 9
click at [662, 450] on icon at bounding box center [663, 539] width 12 height 12
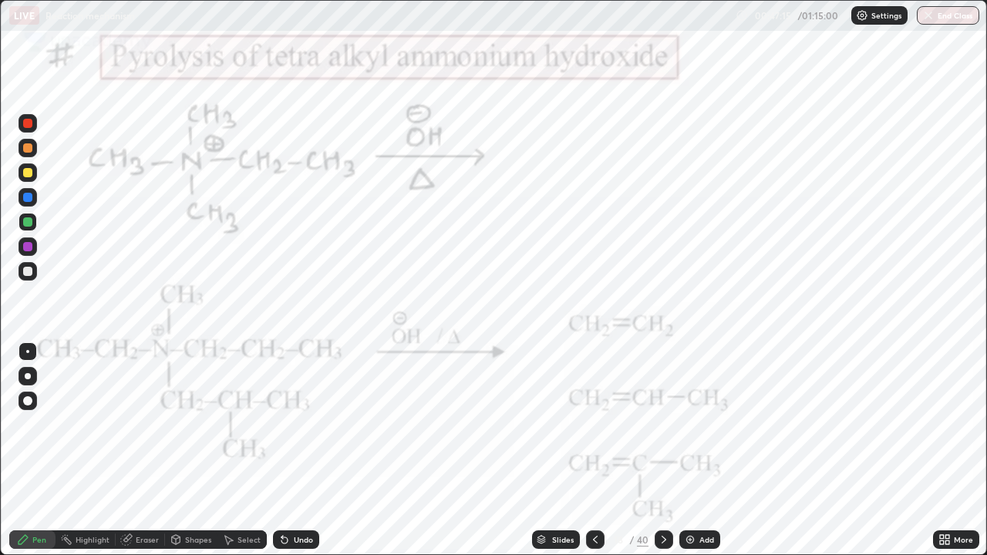
click at [29, 220] on div at bounding box center [27, 221] width 9 height 9
click at [30, 220] on div at bounding box center [27, 221] width 9 height 9
click at [31, 224] on div at bounding box center [27, 221] width 9 height 9
click at [29, 224] on div at bounding box center [27, 221] width 9 height 9
click at [30, 220] on div at bounding box center [27, 221] width 9 height 9
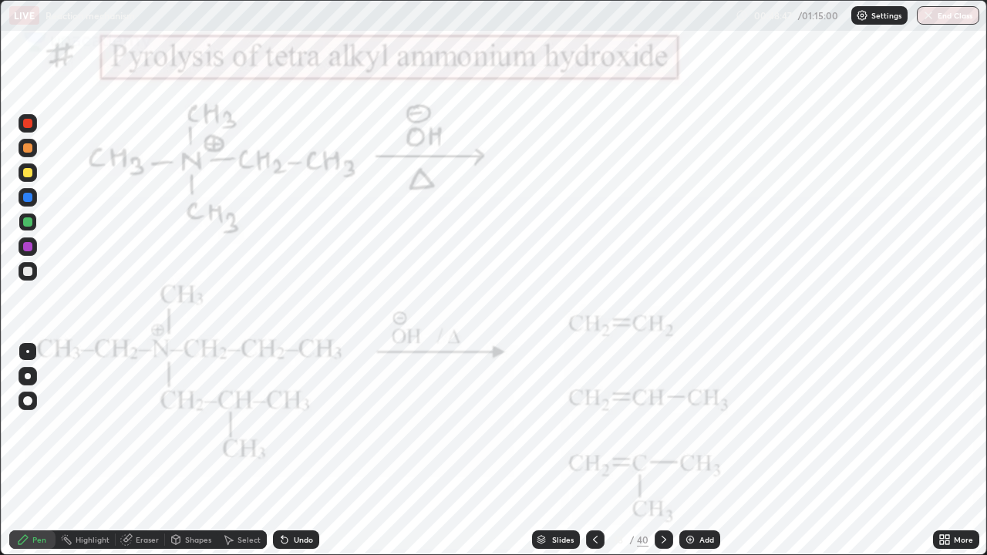
click at [136, 450] on div "Eraser" at bounding box center [147, 540] width 23 height 8
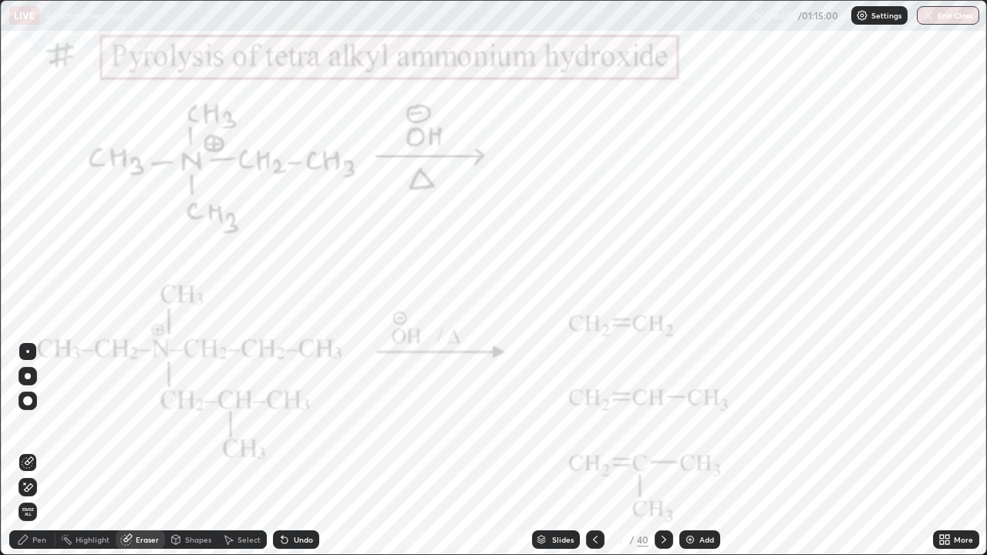
click at [45, 450] on div "Pen" at bounding box center [39, 540] width 14 height 8
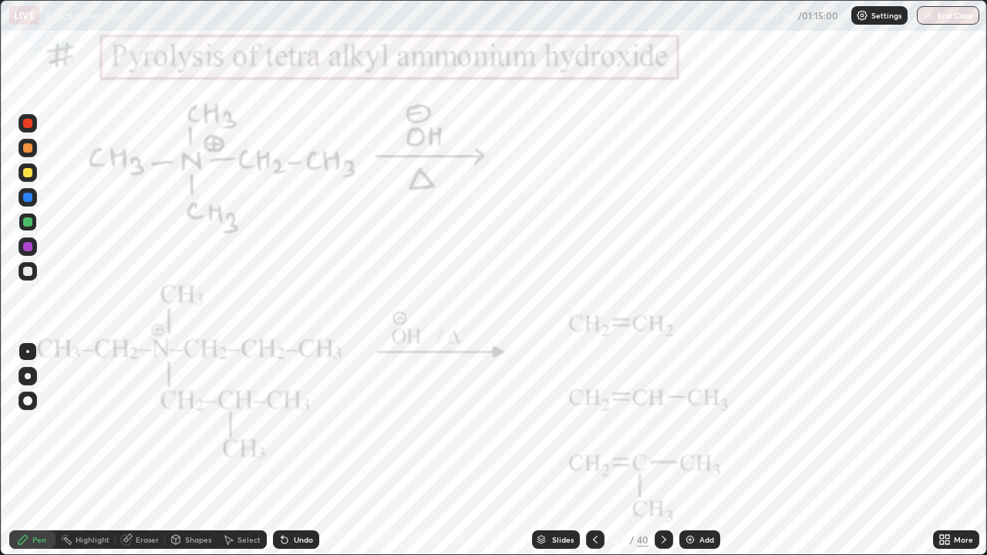
click at [294, 450] on div "Undo" at bounding box center [296, 539] width 46 height 18
click at [292, 450] on div "Undo" at bounding box center [296, 539] width 46 height 18
click at [27, 223] on div at bounding box center [27, 221] width 9 height 9
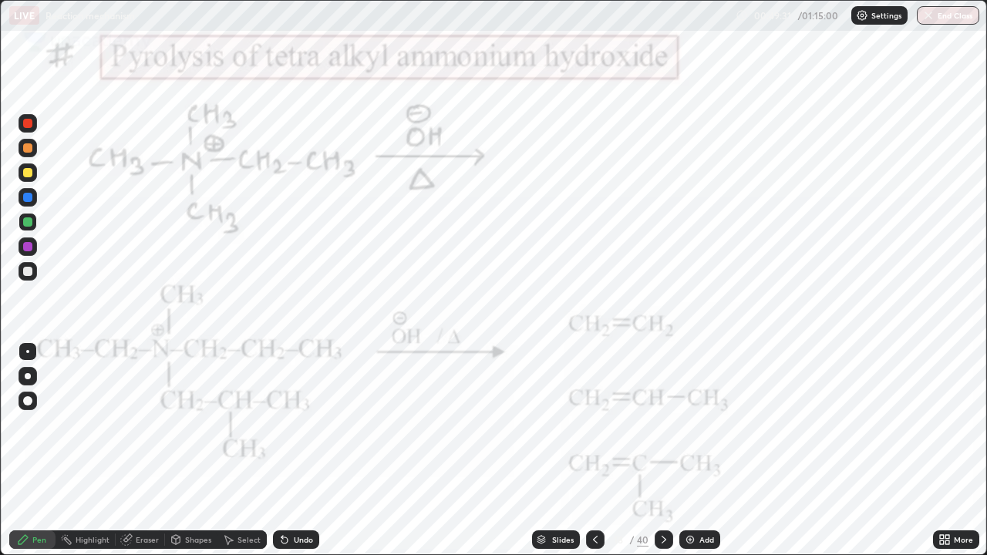
click at [30, 220] on div at bounding box center [27, 221] width 9 height 9
click at [26, 224] on div at bounding box center [27, 221] width 9 height 9
click at [281, 450] on icon at bounding box center [282, 537] width 2 height 2
click at [27, 220] on div at bounding box center [27, 221] width 9 height 9
click at [29, 247] on div at bounding box center [27, 246] width 9 height 9
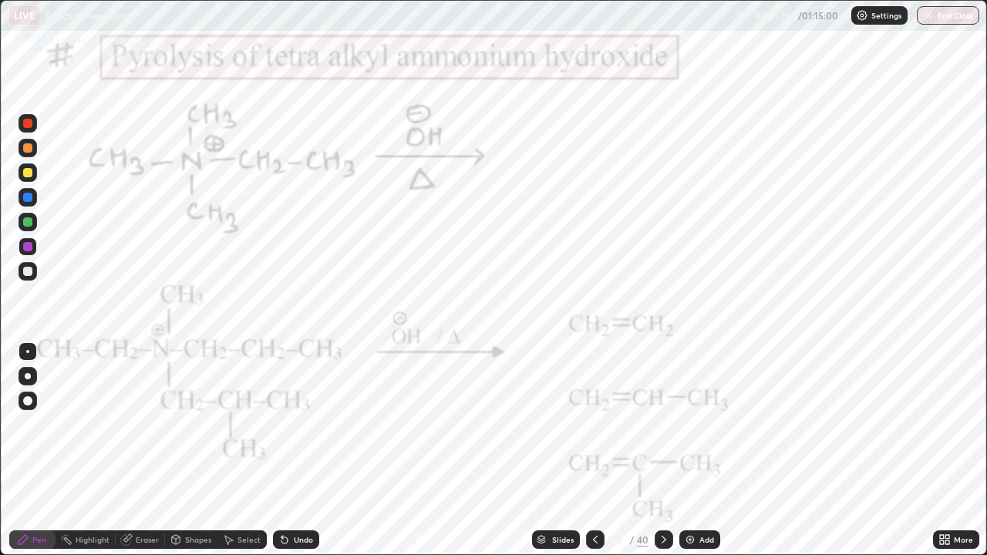
click at [29, 401] on div at bounding box center [27, 400] width 9 height 9
click at [28, 351] on div at bounding box center [27, 351] width 3 height 3
click at [662, 450] on icon at bounding box center [663, 539] width 12 height 12
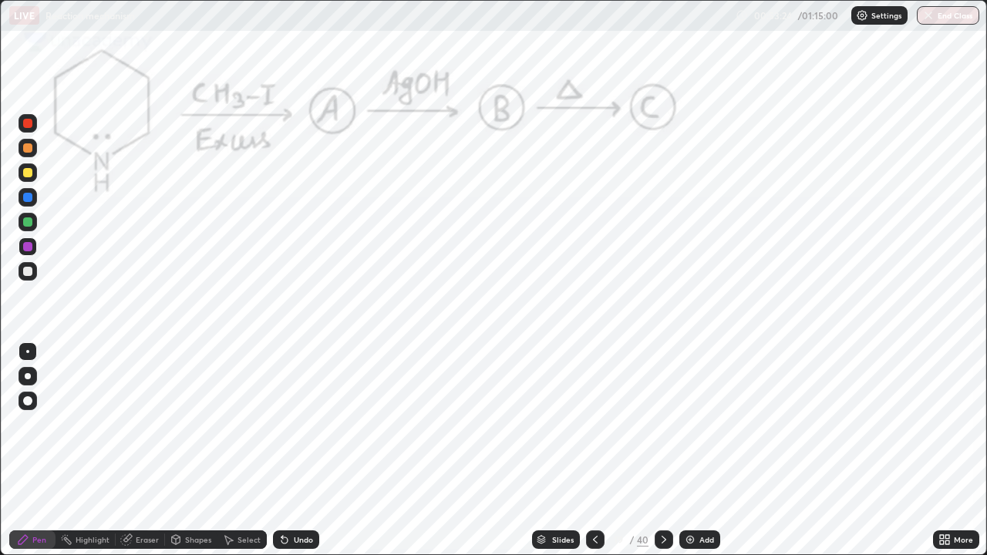
click at [30, 224] on div at bounding box center [27, 221] width 9 height 9
click at [287, 450] on div "Undo" at bounding box center [296, 539] width 46 height 18
click at [285, 450] on icon at bounding box center [284, 539] width 12 height 12
click at [283, 450] on icon at bounding box center [284, 540] width 6 height 6
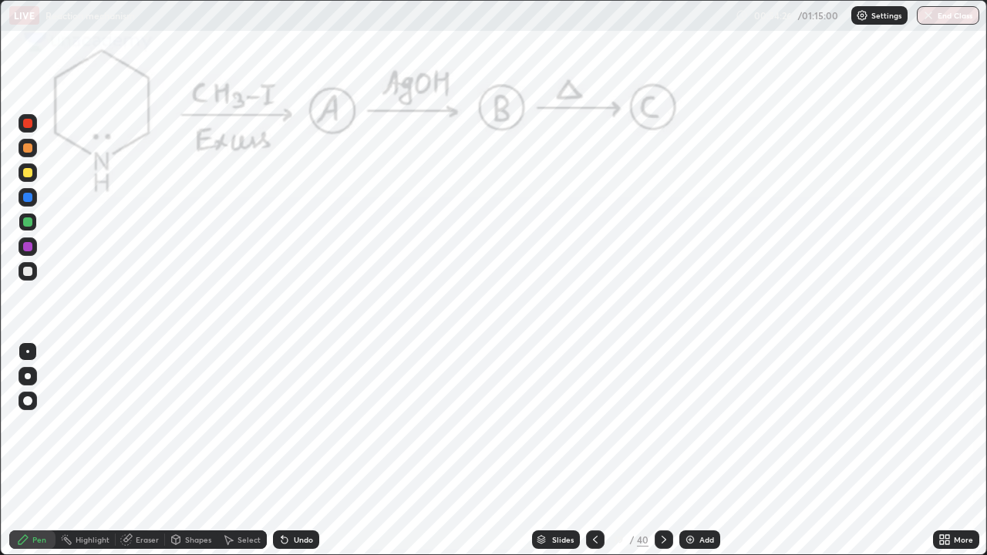
click at [283, 450] on icon at bounding box center [284, 540] width 6 height 6
click at [281, 450] on icon at bounding box center [284, 540] width 6 height 6
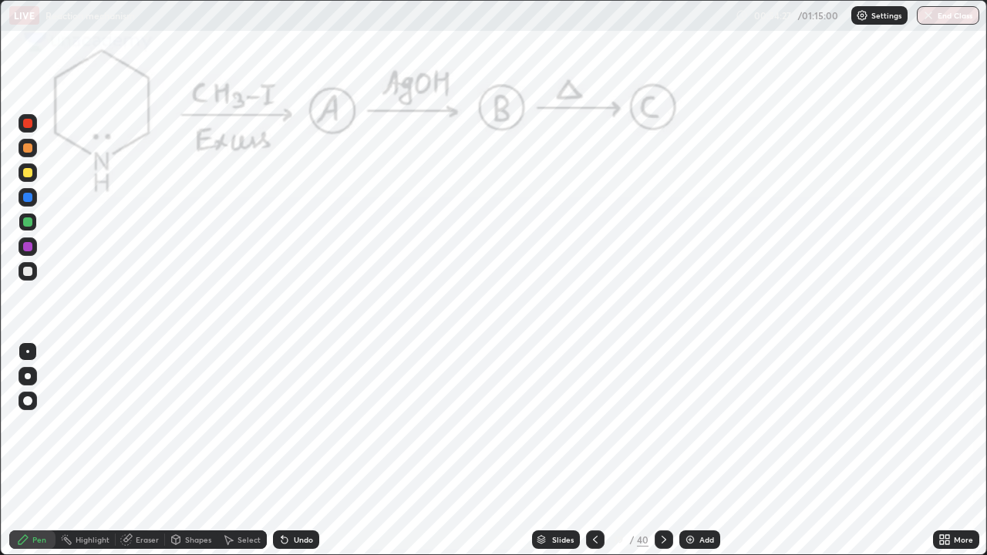
click at [282, 450] on icon at bounding box center [284, 540] width 6 height 6
click at [281, 450] on icon at bounding box center [282, 537] width 2 height 2
click at [92, 450] on div "Highlight" at bounding box center [93, 540] width 34 height 8
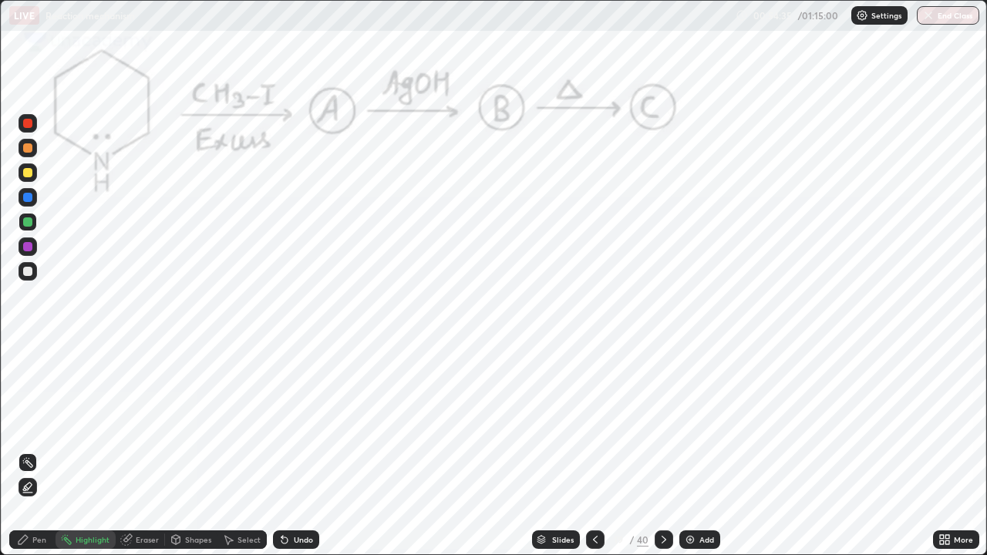
click at [294, 450] on div "Undo" at bounding box center [303, 540] width 19 height 8
click at [146, 450] on div "Eraser" at bounding box center [147, 540] width 23 height 8
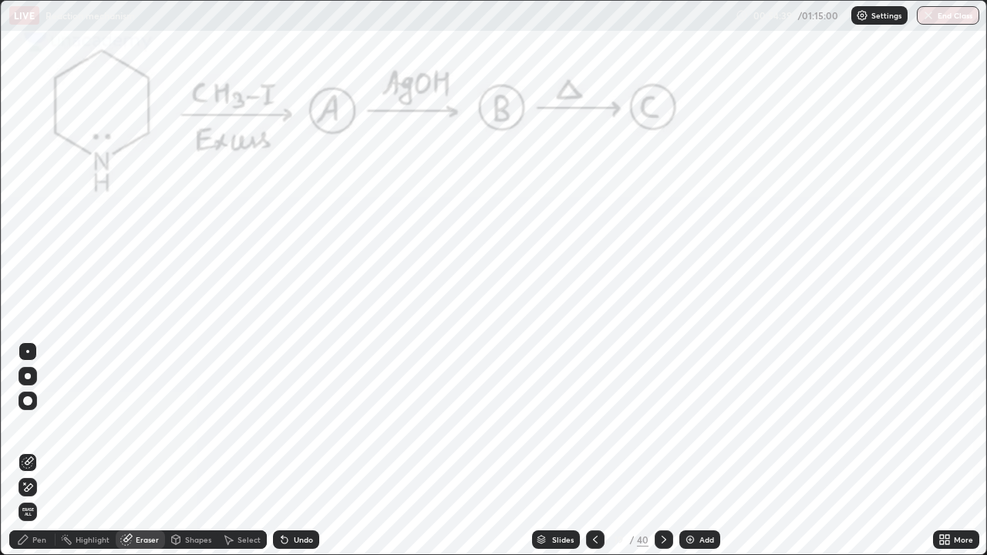
click at [42, 450] on div "Pen" at bounding box center [39, 540] width 14 height 8
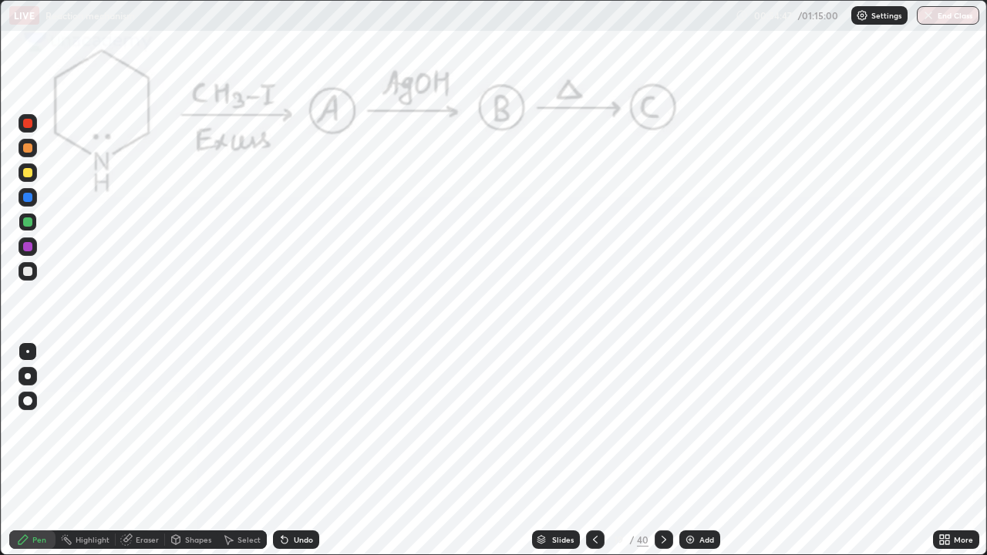
click at [146, 450] on div "Eraser" at bounding box center [147, 540] width 23 height 8
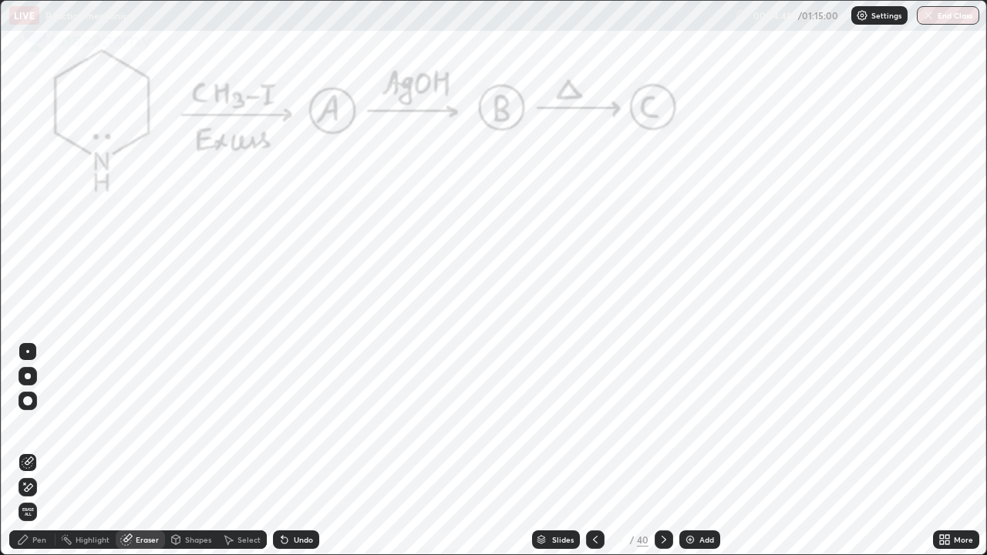
click at [25, 450] on span "Erase all" at bounding box center [27, 511] width 17 height 9
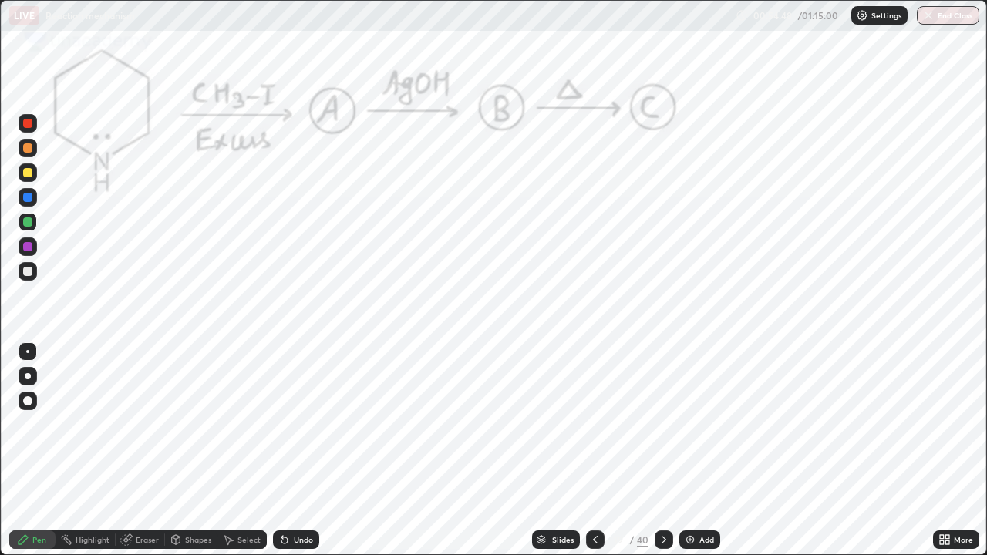
click at [28, 450] on icon at bounding box center [23, 539] width 12 height 12
click at [29, 194] on div at bounding box center [27, 197] width 9 height 9
click at [29, 220] on div at bounding box center [27, 221] width 9 height 9
click at [300, 450] on div "Undo" at bounding box center [303, 540] width 19 height 8
click at [296, 450] on div "Undo" at bounding box center [303, 540] width 19 height 8
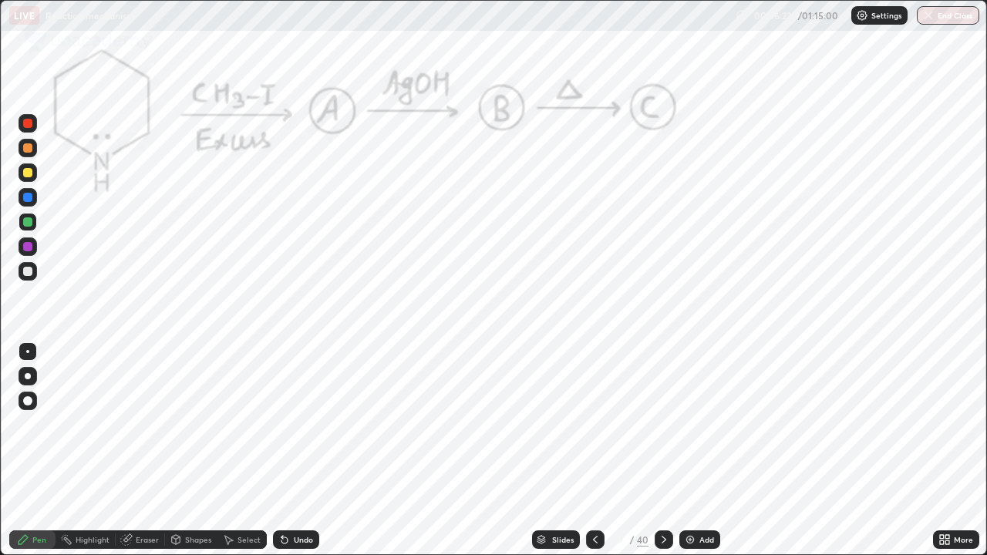
click at [301, 450] on div "Undo" at bounding box center [296, 539] width 46 height 18
click at [305, 450] on div "Undo" at bounding box center [296, 539] width 46 height 18
click at [36, 247] on div at bounding box center [27, 246] width 18 height 18
click at [294, 450] on div "Undo" at bounding box center [303, 540] width 19 height 8
click at [953, 19] on button "End Class" at bounding box center [947, 15] width 62 height 18
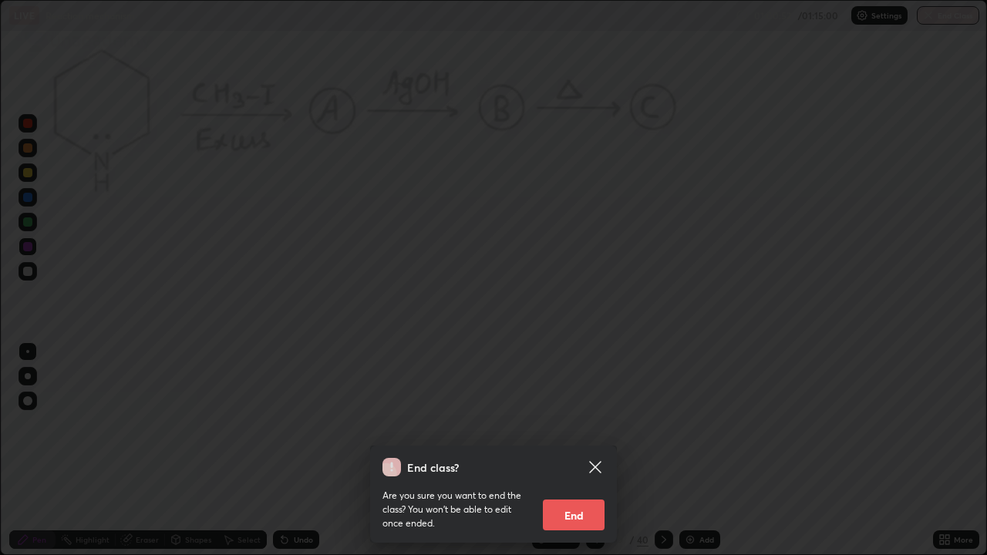
click at [583, 450] on button "End" at bounding box center [574, 514] width 62 height 31
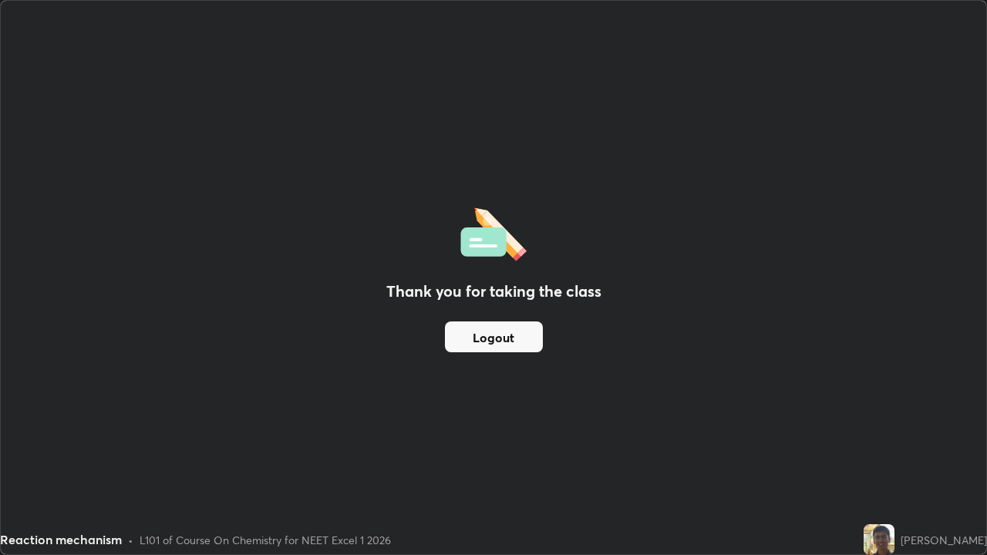
click at [523, 340] on button "Logout" at bounding box center [494, 336] width 98 height 31
click at [520, 337] on button "Logout" at bounding box center [494, 336] width 98 height 31
click at [516, 337] on button "Logout" at bounding box center [494, 336] width 98 height 31
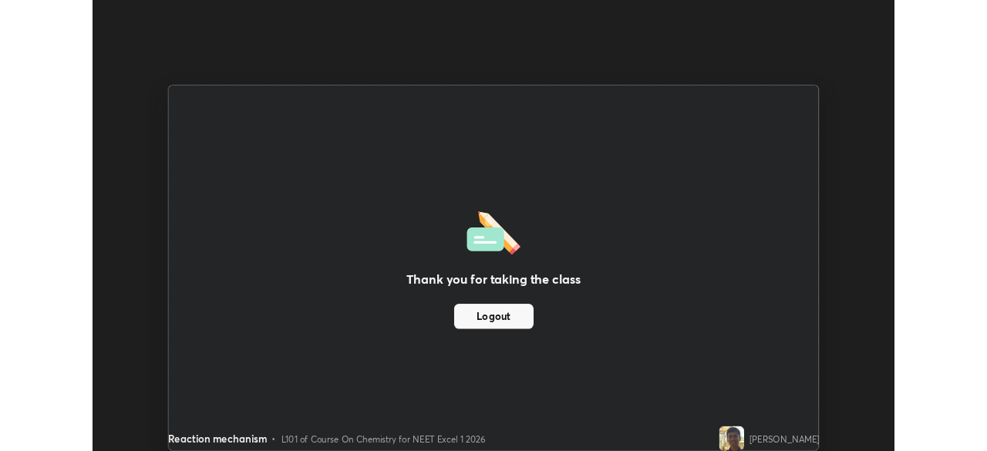
scroll to position [76627, 76092]
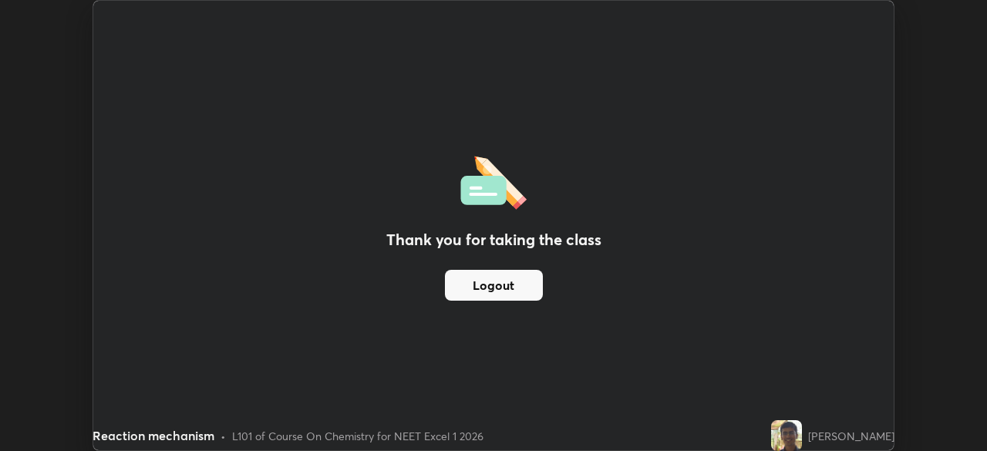
click at [492, 293] on button "Logout" at bounding box center [494, 285] width 98 height 31
click at [494, 293] on button "Logout" at bounding box center [494, 285] width 98 height 31
click at [493, 290] on button "Logout" at bounding box center [494, 285] width 98 height 31
click at [490, 287] on button "Logout" at bounding box center [494, 285] width 98 height 31
click at [488, 284] on button "Logout" at bounding box center [494, 285] width 98 height 31
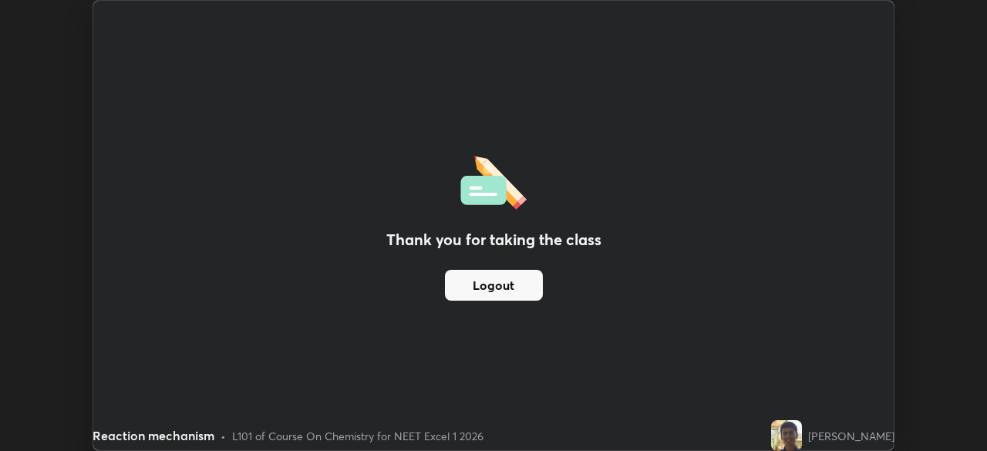
click at [512, 281] on button "Logout" at bounding box center [494, 285] width 98 height 31
click at [550, 392] on div "Thank you for taking the class Logout" at bounding box center [493, 225] width 800 height 449
